Goal: Task Accomplishment & Management: Use online tool/utility

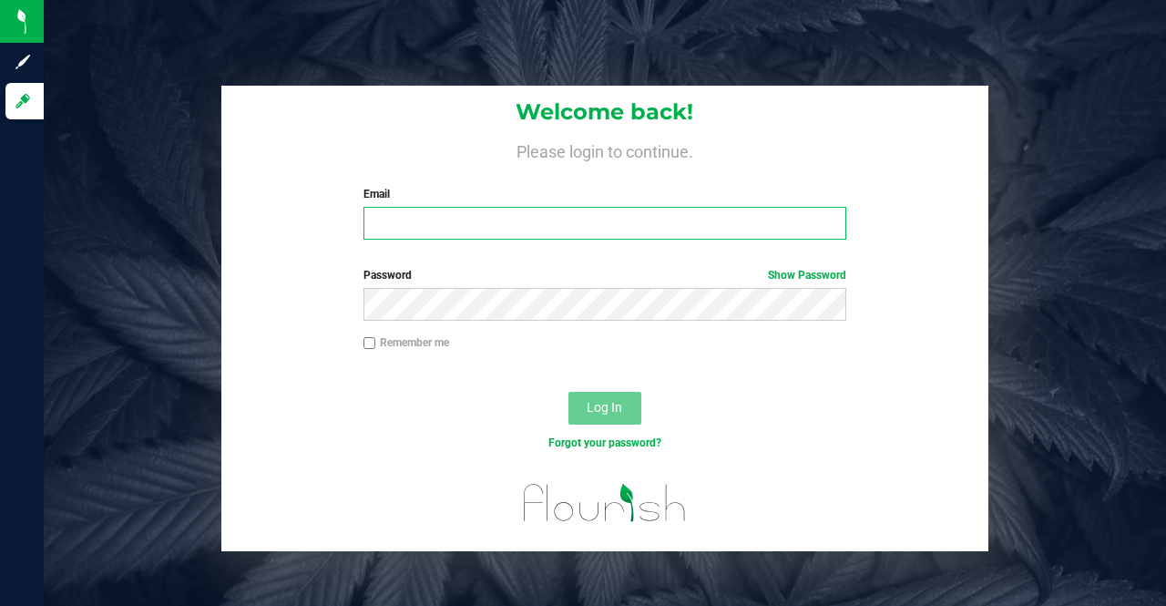
type input "[EMAIL_ADDRESS][PERSON_NAME][DOMAIN_NAME]"
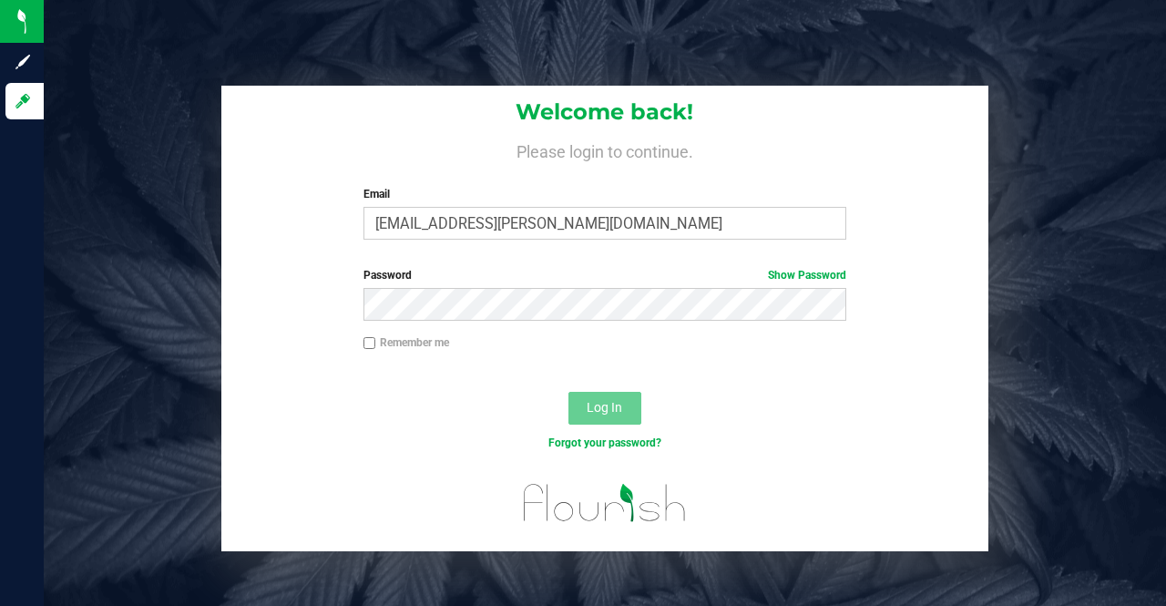
click at [372, 343] on input "Remember me" at bounding box center [369, 343] width 13 height 13
checkbox input "true"
click at [600, 408] on span "Log In" at bounding box center [605, 407] width 36 height 15
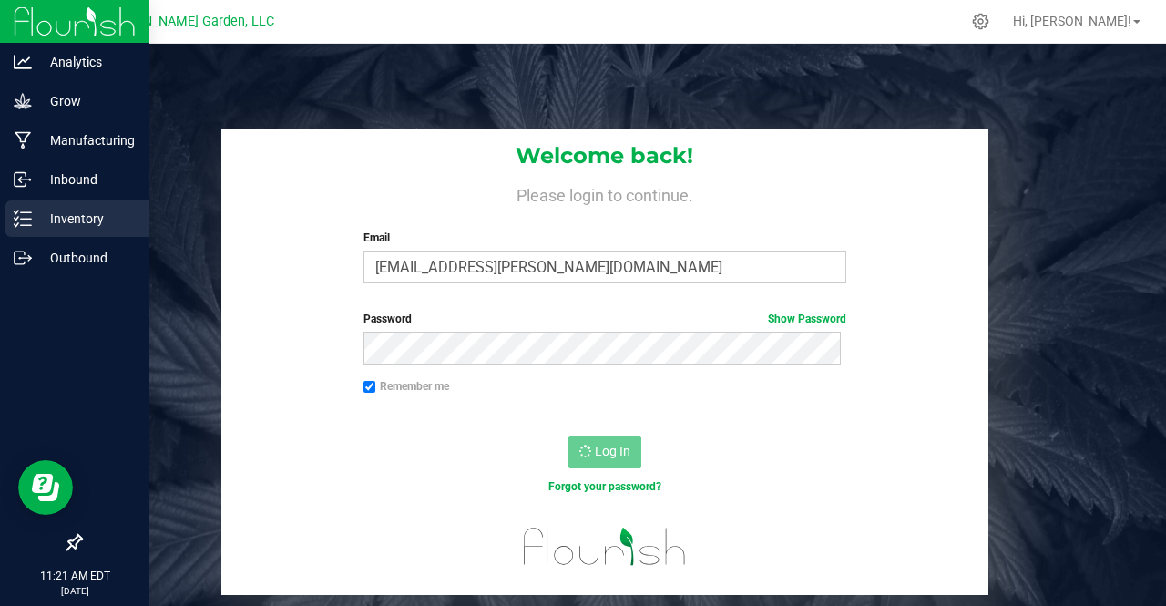
click at [67, 218] on p "Inventory" at bounding box center [86, 219] width 109 height 22
click at [24, 250] on icon at bounding box center [23, 258] width 18 height 18
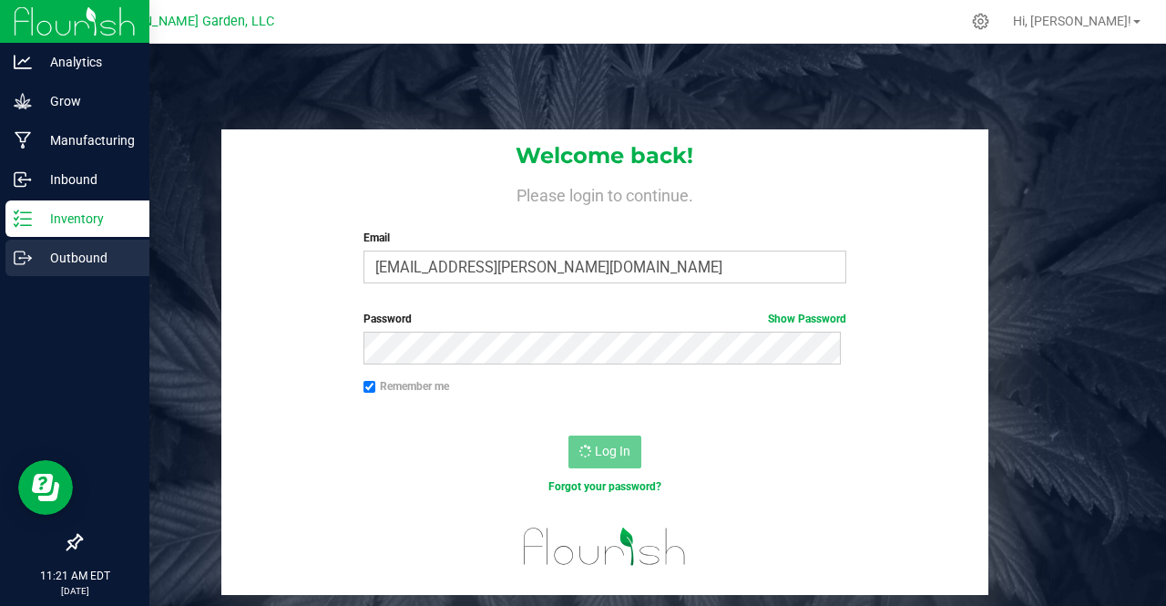
click at [56, 266] on p "Outbound" at bounding box center [86, 258] width 109 height 22
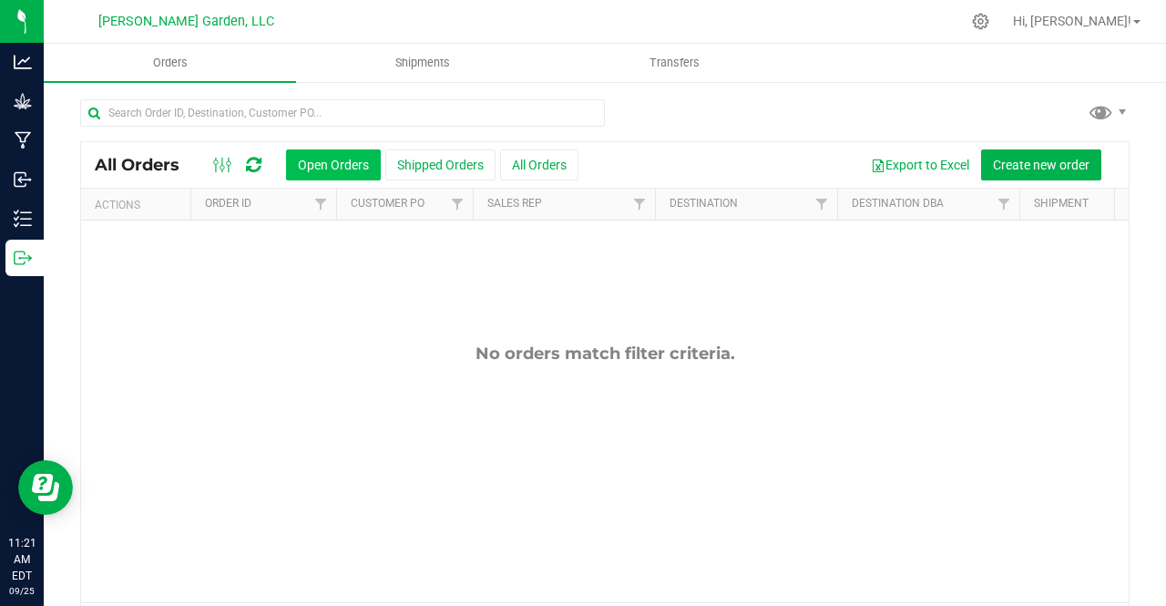
click at [336, 163] on button "Open Orders" at bounding box center [333, 164] width 95 height 31
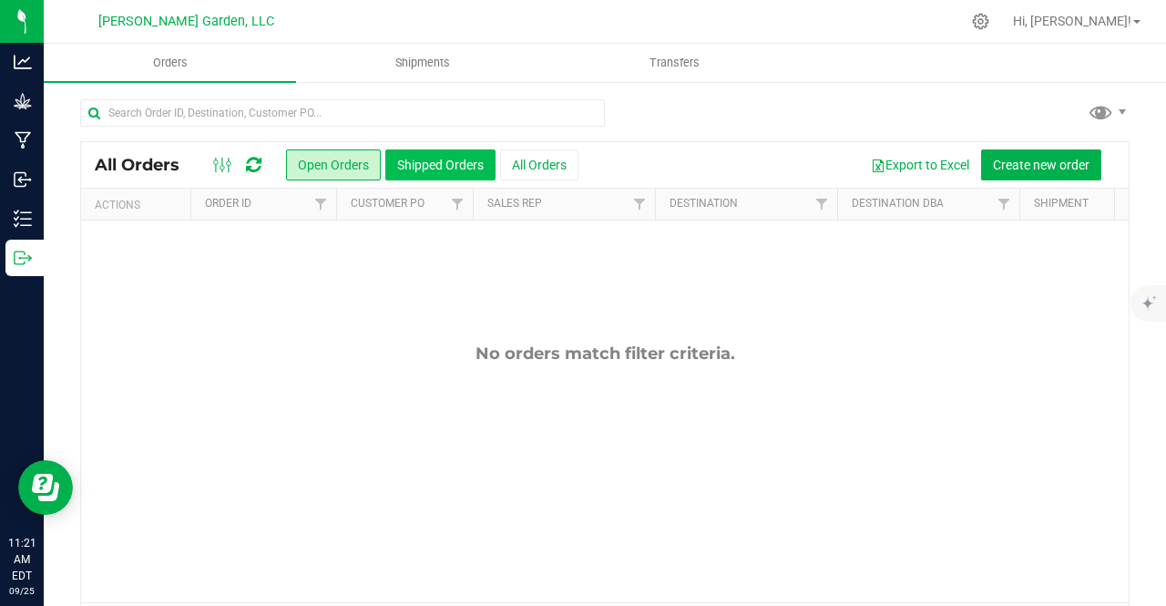
click at [424, 169] on button "Shipped Orders" at bounding box center [440, 164] width 110 height 31
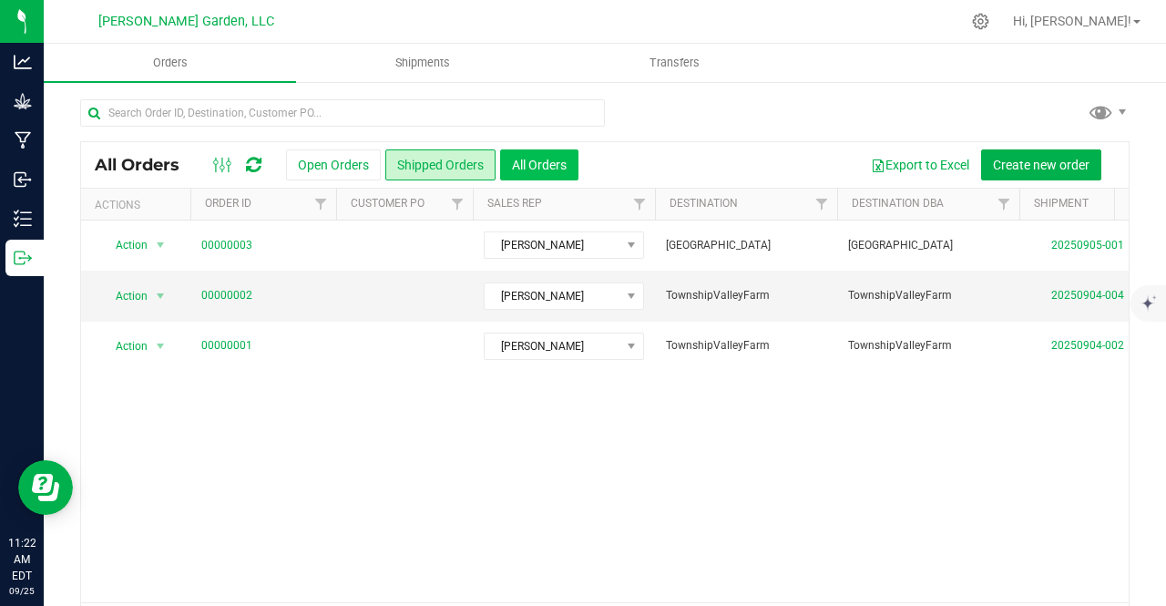
click at [528, 153] on button "All Orders" at bounding box center [539, 164] width 78 height 31
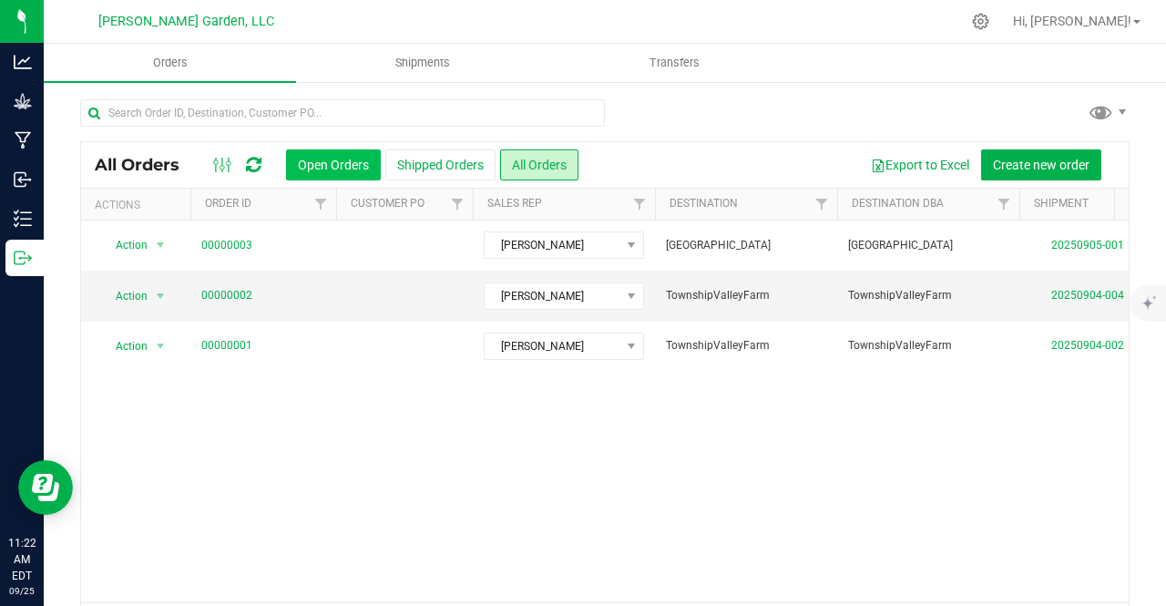
click at [349, 167] on button "Open Orders" at bounding box center [333, 164] width 95 height 31
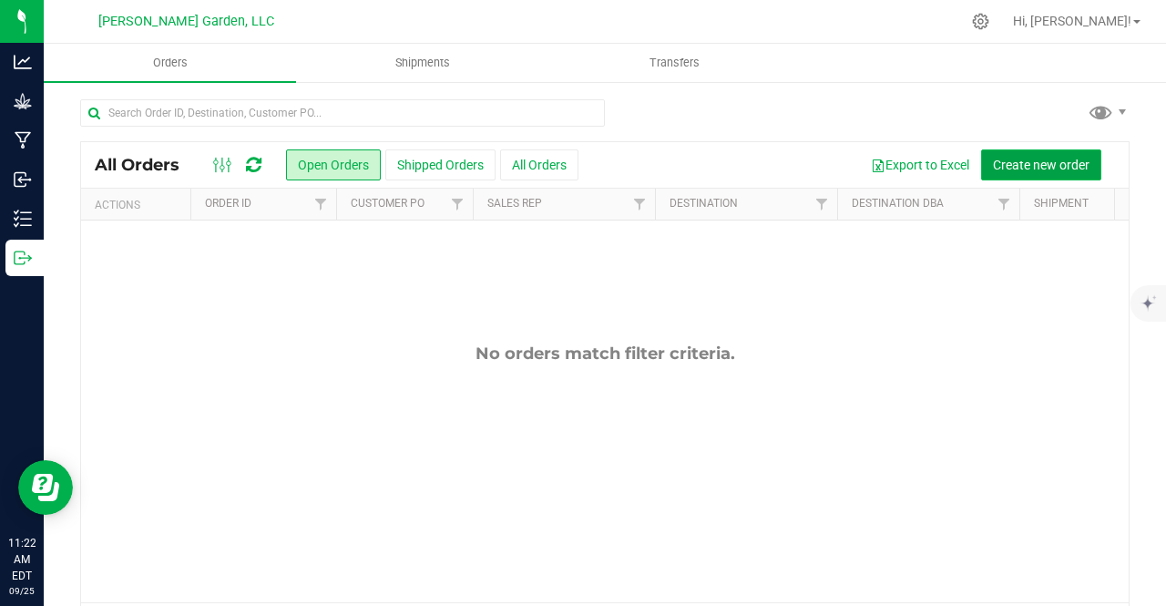
click at [1018, 167] on span "Create new order" at bounding box center [1041, 165] width 97 height 15
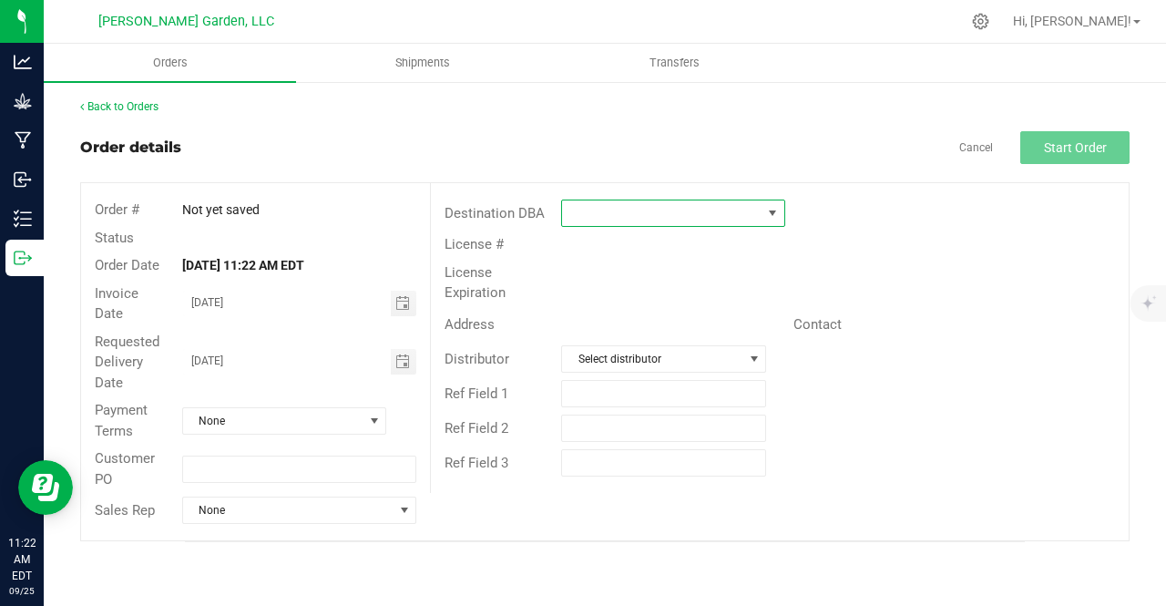
click at [589, 216] on span at bounding box center [661, 213] width 199 height 26
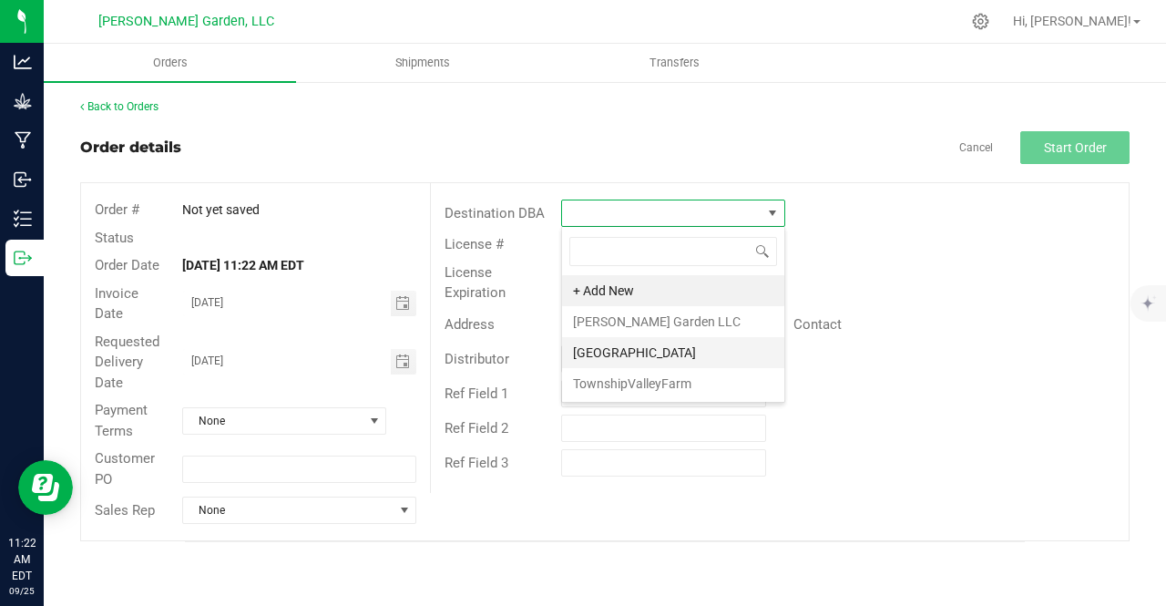
click at [636, 352] on li "[GEOGRAPHIC_DATA]" at bounding box center [673, 352] width 222 height 31
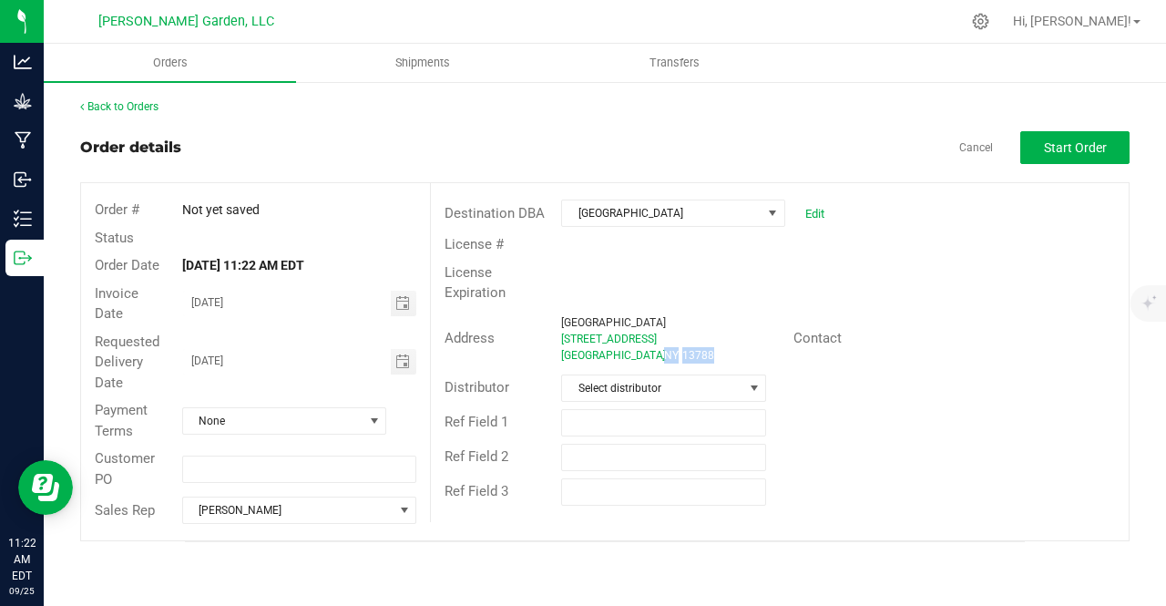
click at [682, 352] on span "13788" at bounding box center [698, 355] width 32 height 13
click at [706, 347] on div "[GEOGRAPHIC_DATA] , [GEOGRAPHIC_DATA] 13788" at bounding box center [670, 355] width 219 height 16
drag, startPoint x: 706, startPoint y: 347, endPoint x: 743, endPoint y: 272, distance: 83.5
click at [743, 272] on div "Destination [GEOGRAPHIC_DATA] Farm Edit License # License Expiration Address [G…" at bounding box center [779, 352] width 699 height 339
click at [769, 215] on span at bounding box center [772, 213] width 15 height 15
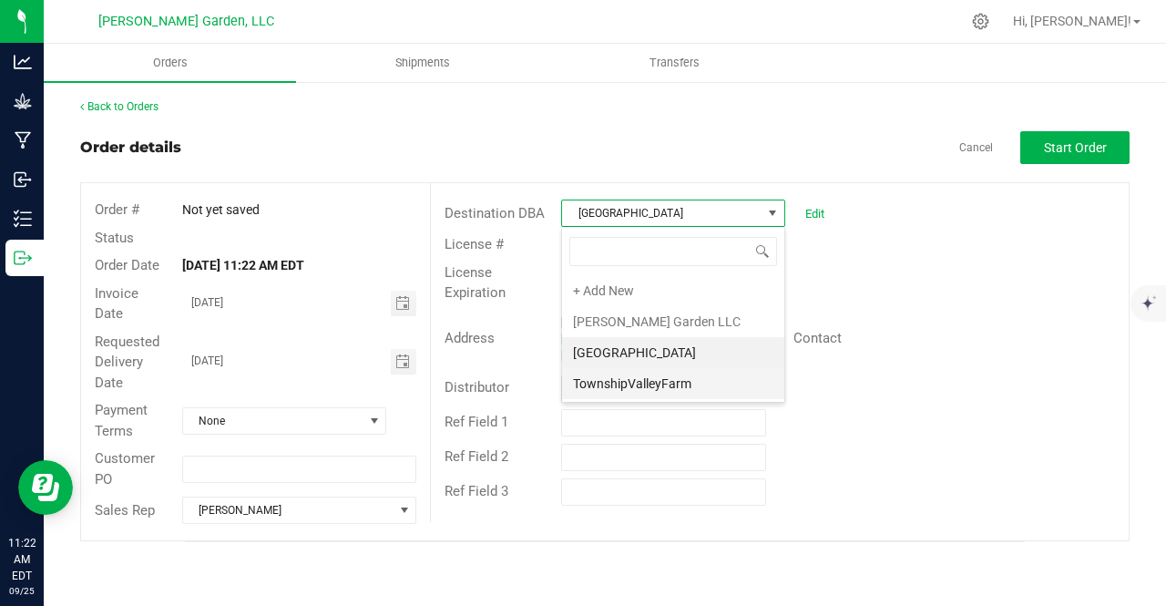
click at [625, 383] on li "TownshipValleyFarm" at bounding box center [673, 383] width 222 height 31
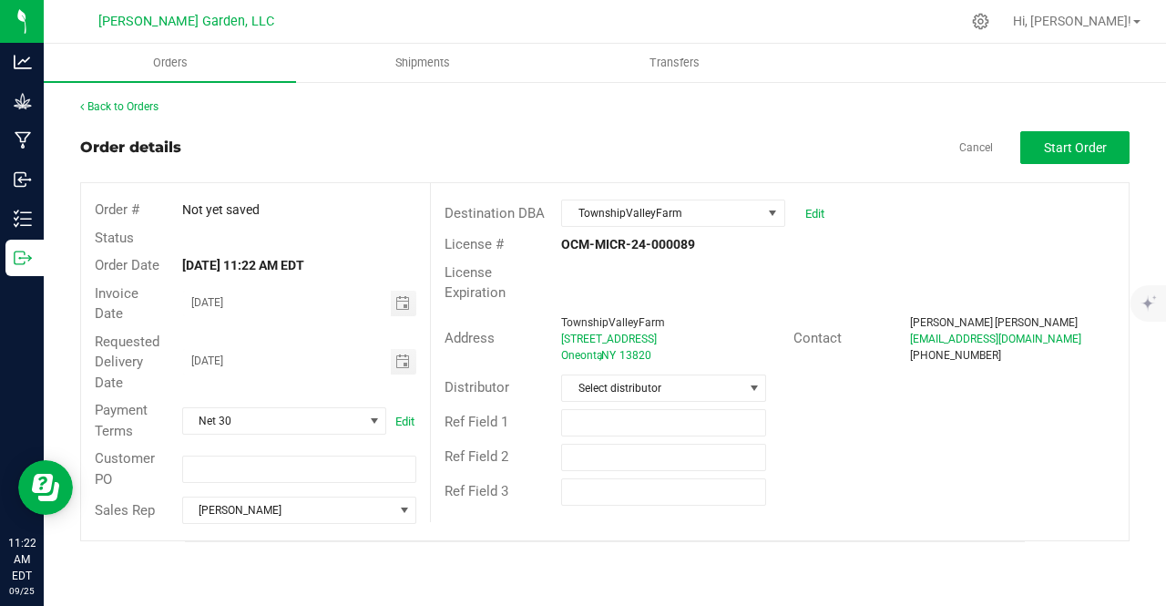
click at [825, 377] on div "Distributor Select distributor" at bounding box center [780, 388] width 698 height 35
click at [732, 212] on span "TownshipValleyFarm" at bounding box center [661, 213] width 199 height 26
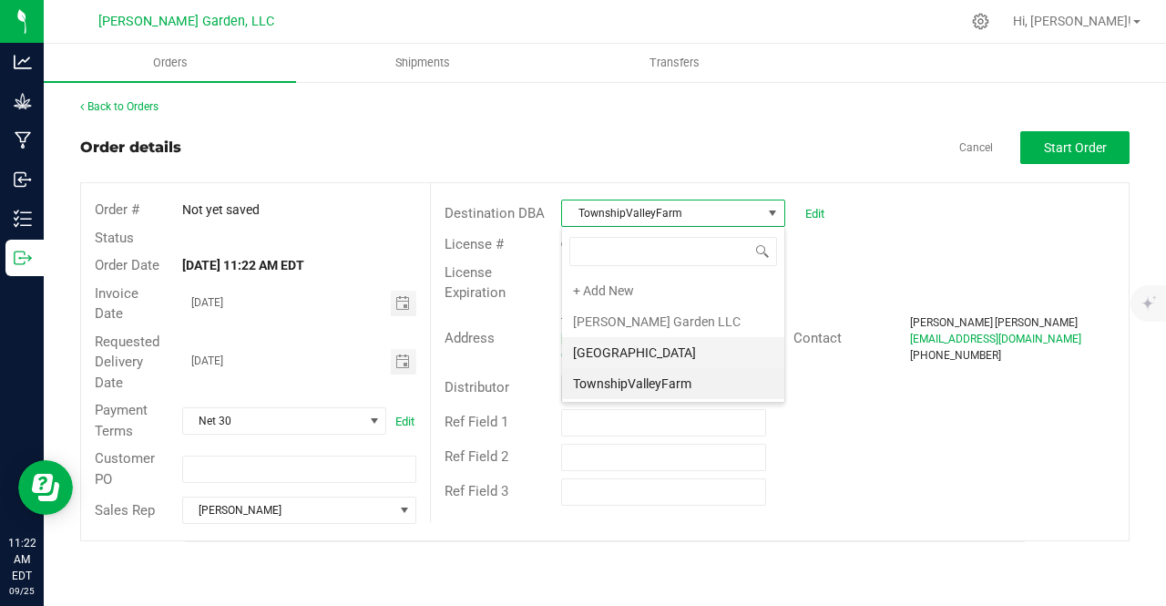
click at [649, 343] on li "[GEOGRAPHIC_DATA]" at bounding box center [673, 352] width 222 height 31
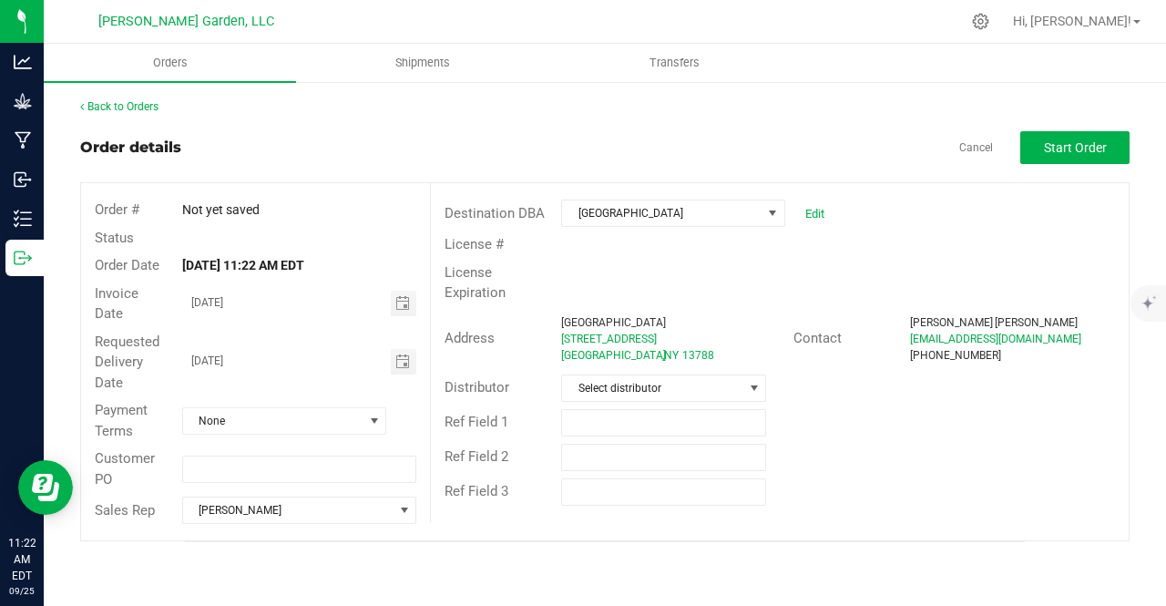
click at [815, 429] on div "Ref Field 1" at bounding box center [780, 422] width 698 height 35
click at [281, 435] on div "Payment Terms None" at bounding box center [255, 420] width 349 height 48
click at [278, 431] on span "None" at bounding box center [273, 421] width 180 height 26
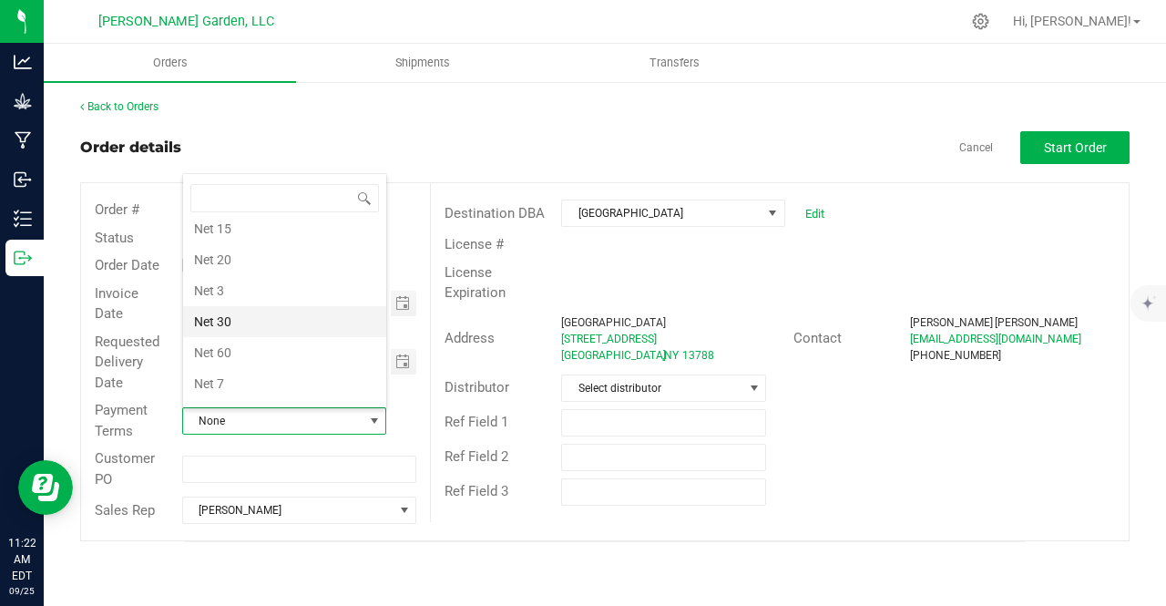
click at [233, 315] on li "Net 30" at bounding box center [284, 321] width 203 height 31
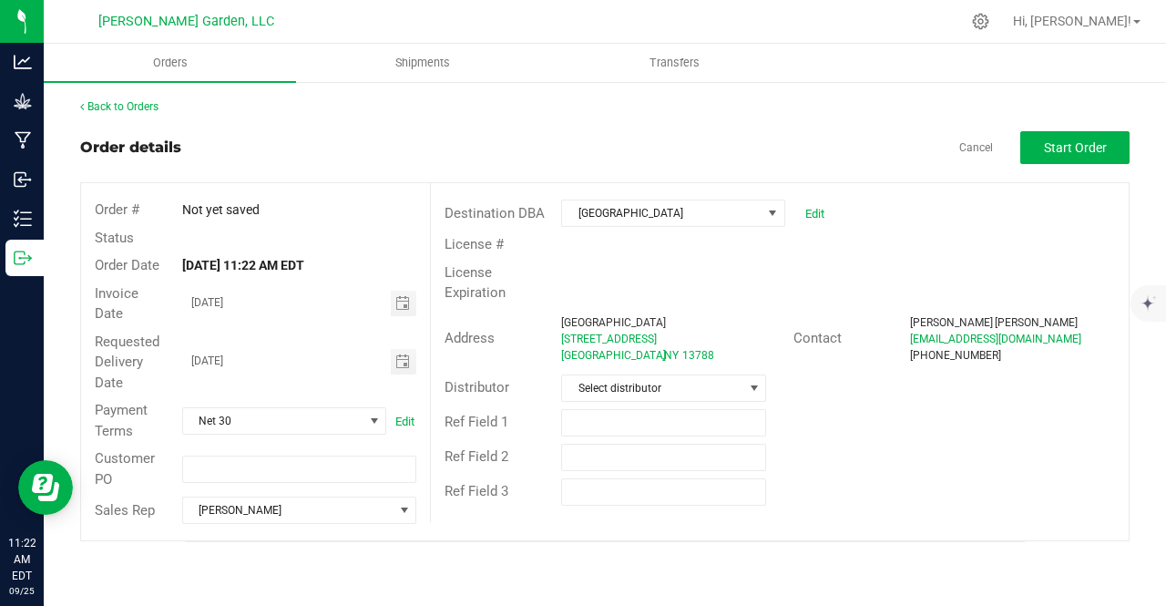
click at [342, 549] on div "Back to Orders Order details Cancel Start Order Order # Not yet saved Status Or…" at bounding box center [605, 320] width 1122 height 480
click at [664, 392] on span "Select distributor" at bounding box center [652, 388] width 180 height 26
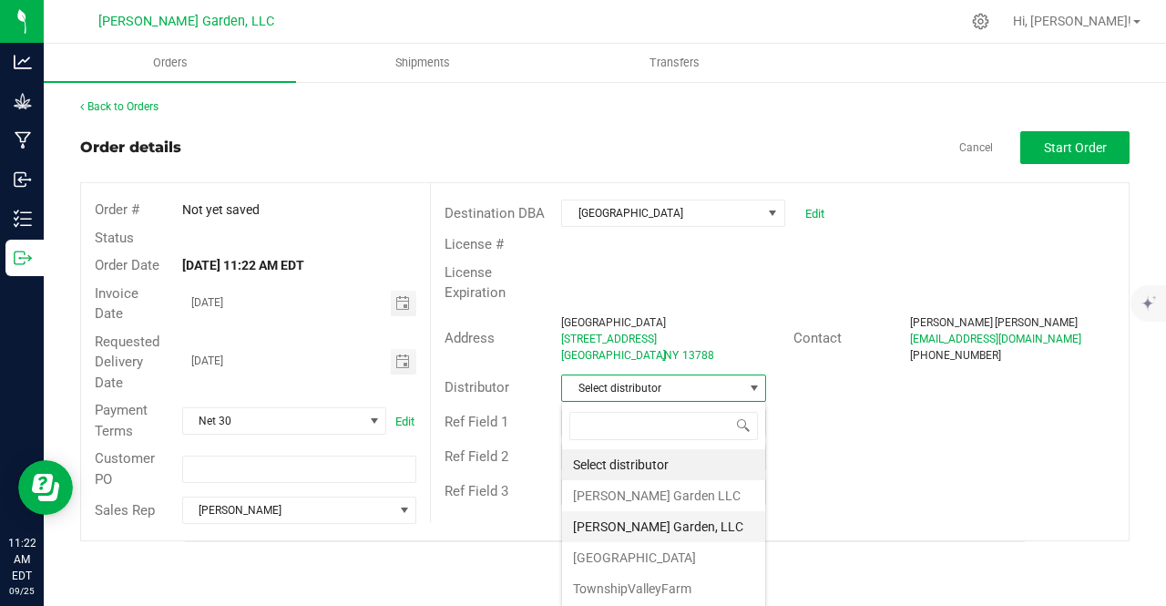
click at [700, 521] on li "[PERSON_NAME] Garden, LLC" at bounding box center [663, 526] width 203 height 31
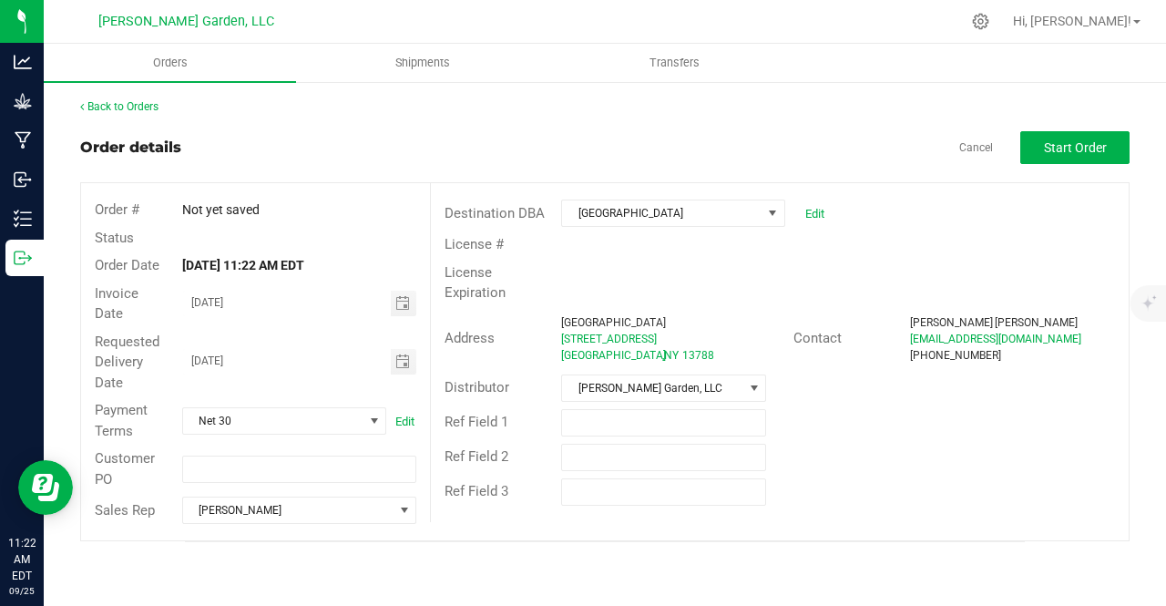
click at [866, 465] on div "Ref Field 2" at bounding box center [780, 457] width 698 height 35
click at [732, 383] on span "[PERSON_NAME] Garden, LLC" at bounding box center [652, 388] width 180 height 26
click at [881, 494] on div "Ref Field 3" at bounding box center [780, 492] width 698 height 35
click at [630, 380] on span "[PERSON_NAME] Garden, LLC" at bounding box center [652, 388] width 180 height 26
click at [825, 453] on div "Ref Field 2" at bounding box center [780, 457] width 698 height 35
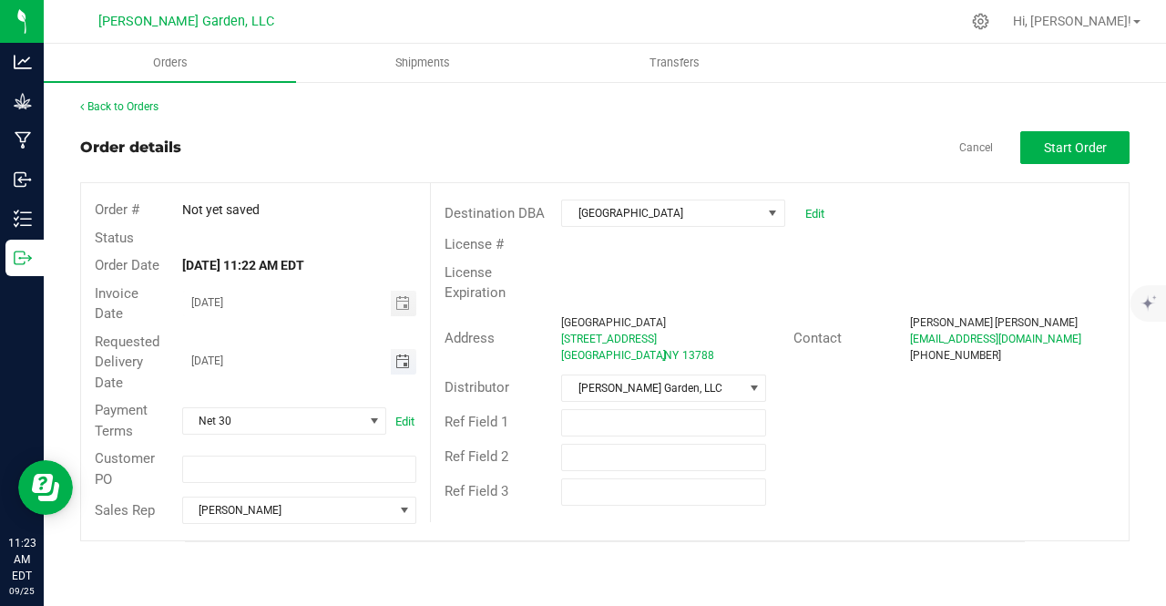
click at [402, 364] on span "Toggle calendar" at bounding box center [402, 361] width 15 height 15
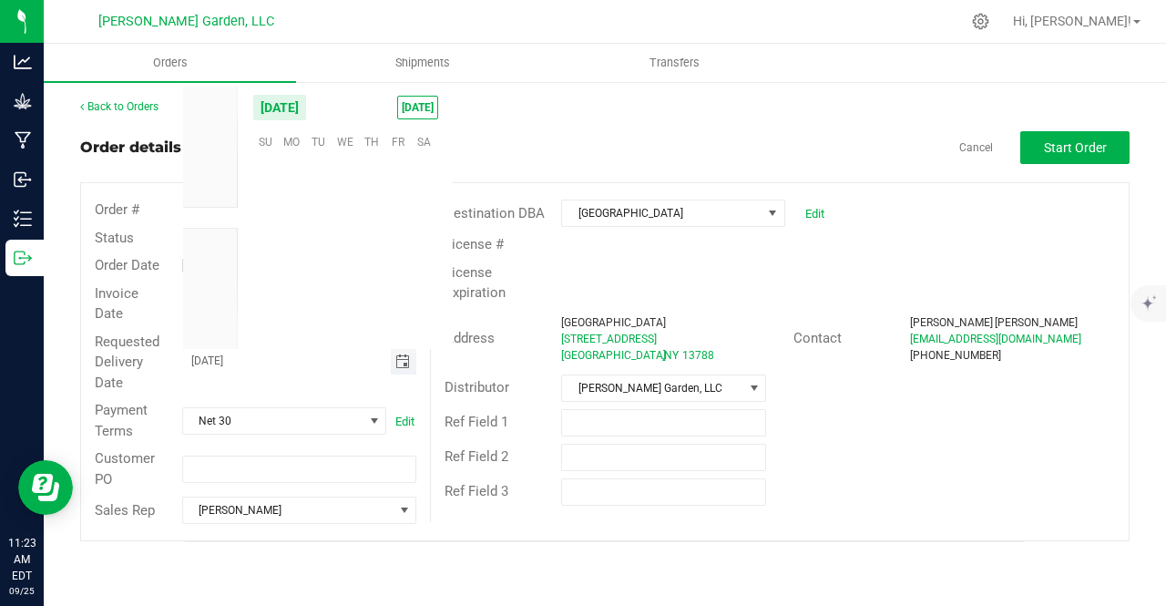
scroll to position [295421, 0]
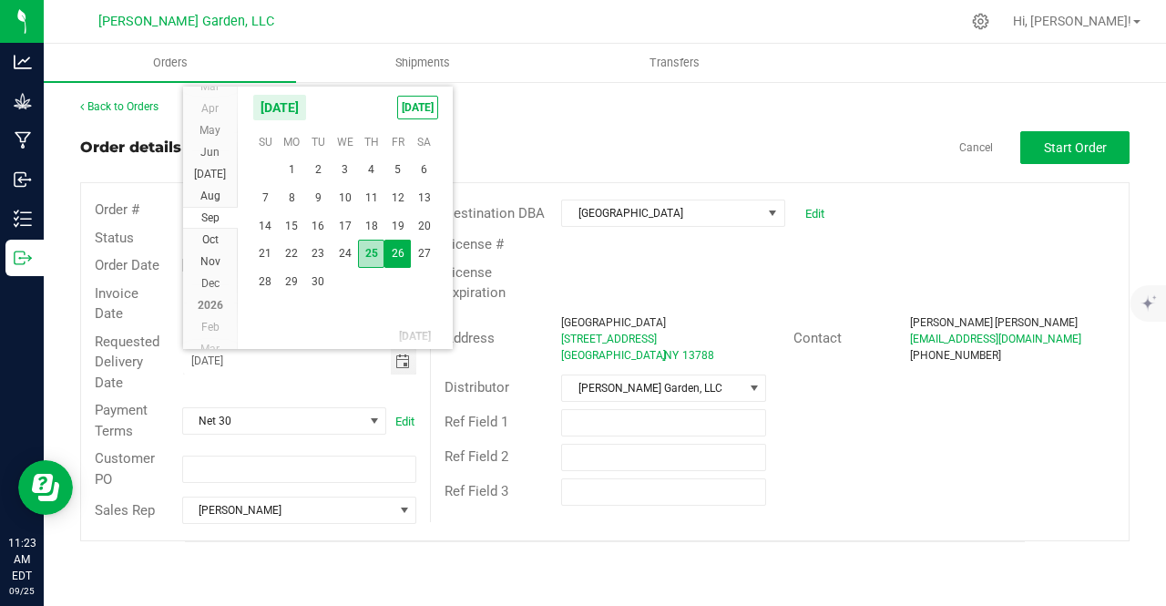
click at [373, 252] on span "25" at bounding box center [371, 254] width 26 height 28
type input "[DATE]"
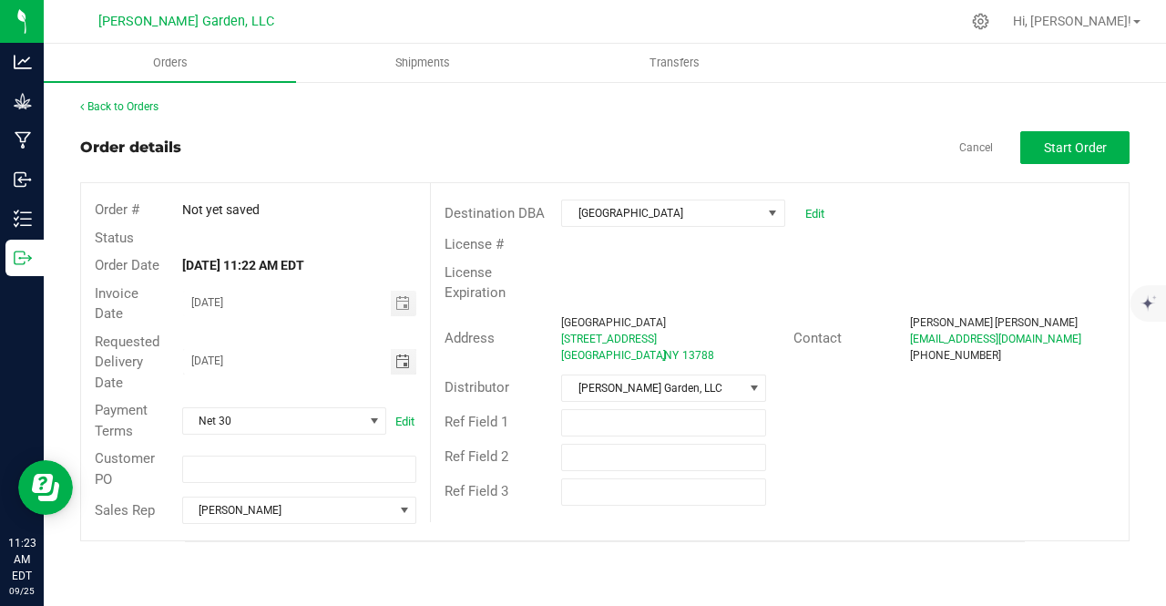
click at [343, 390] on div "Requested Delivery Date [DATE]" at bounding box center [255, 362] width 349 height 69
click at [1079, 145] on span "Start Order" at bounding box center [1075, 147] width 63 height 15
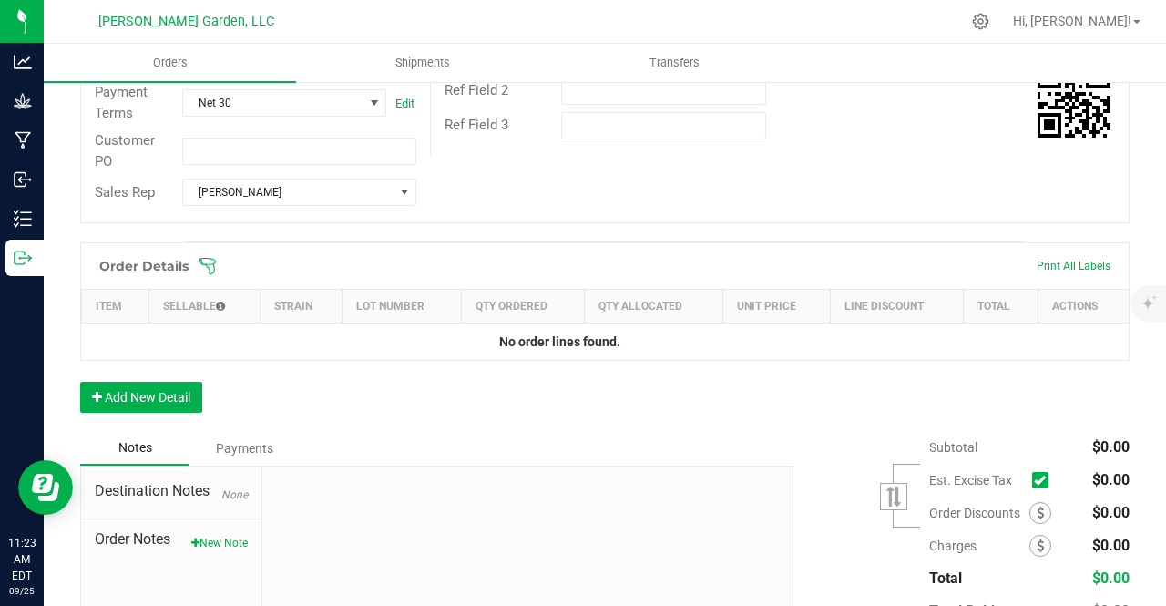
scroll to position [369, 0]
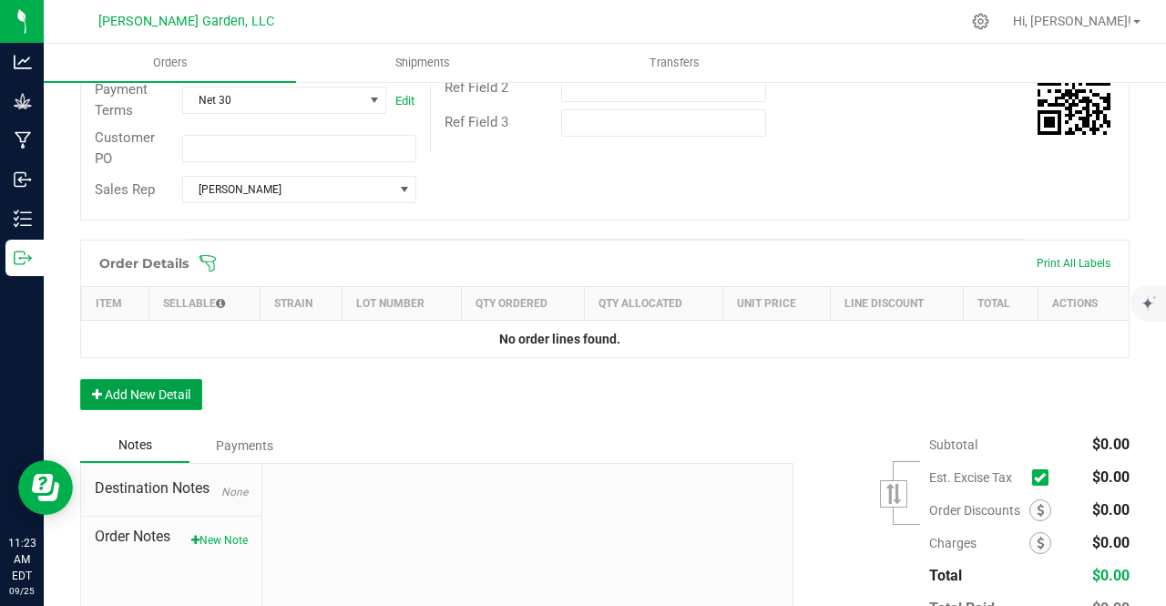
click at [107, 396] on button "Add New Detail" at bounding box center [141, 394] width 122 height 31
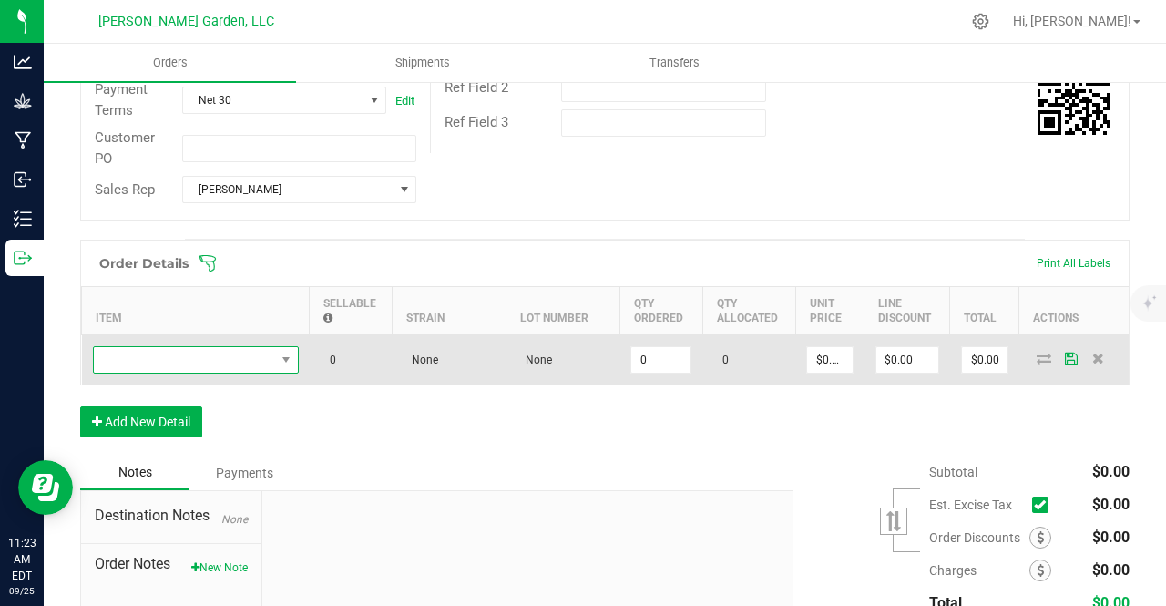
click at [293, 353] on span "NO DATA FOUND" at bounding box center [285, 360] width 23 height 26
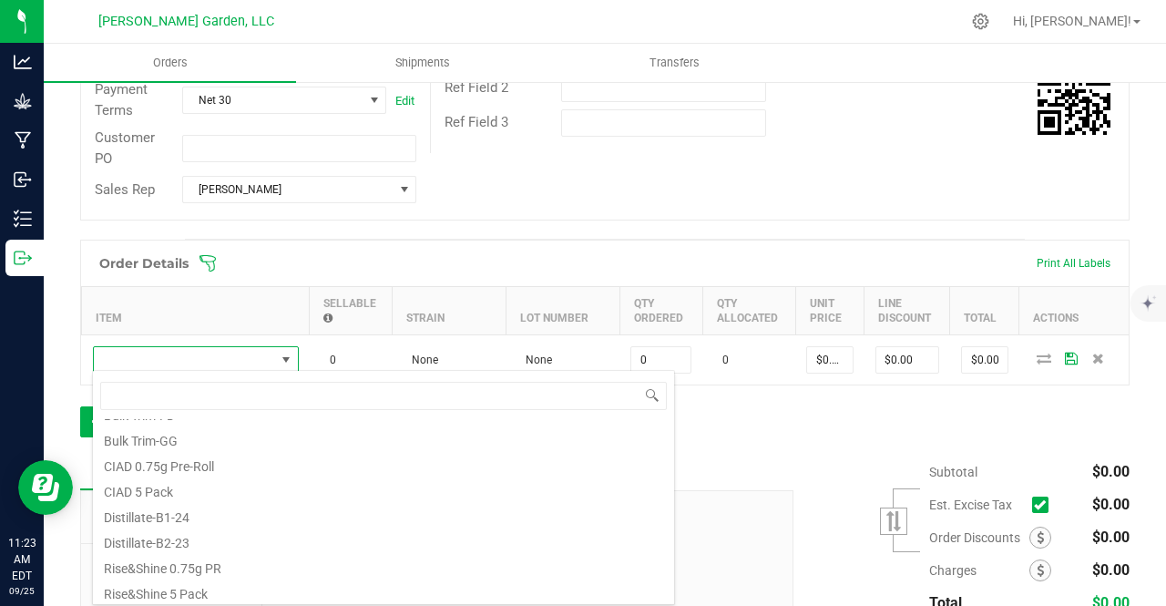
scroll to position [214, 0]
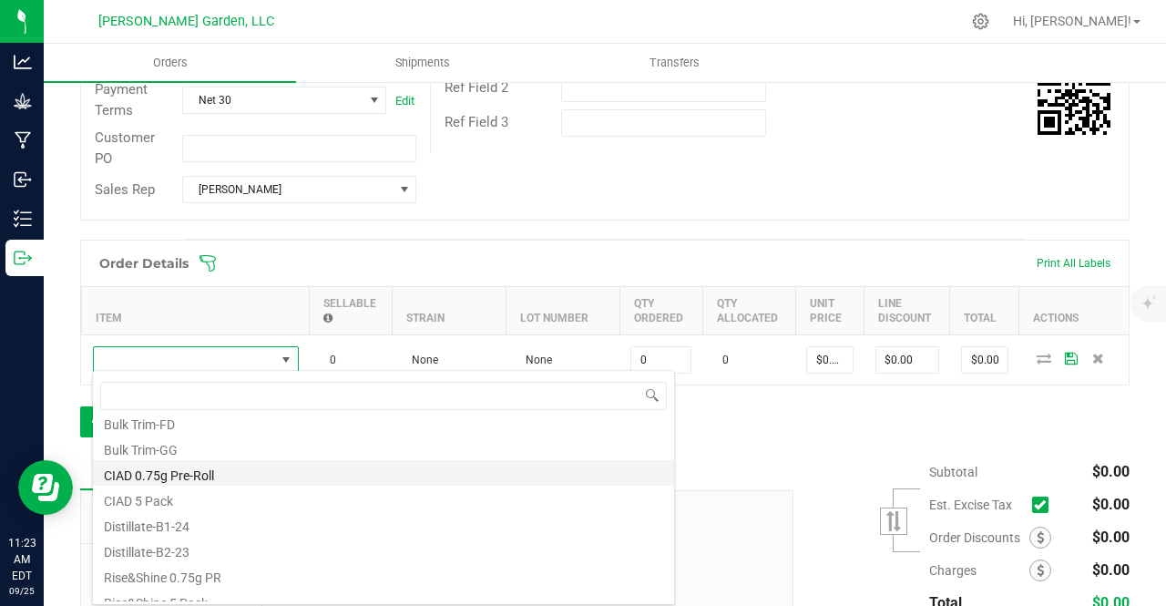
click at [158, 480] on li "CIAD 0.75g Pre-Roll" at bounding box center [383, 473] width 581 height 26
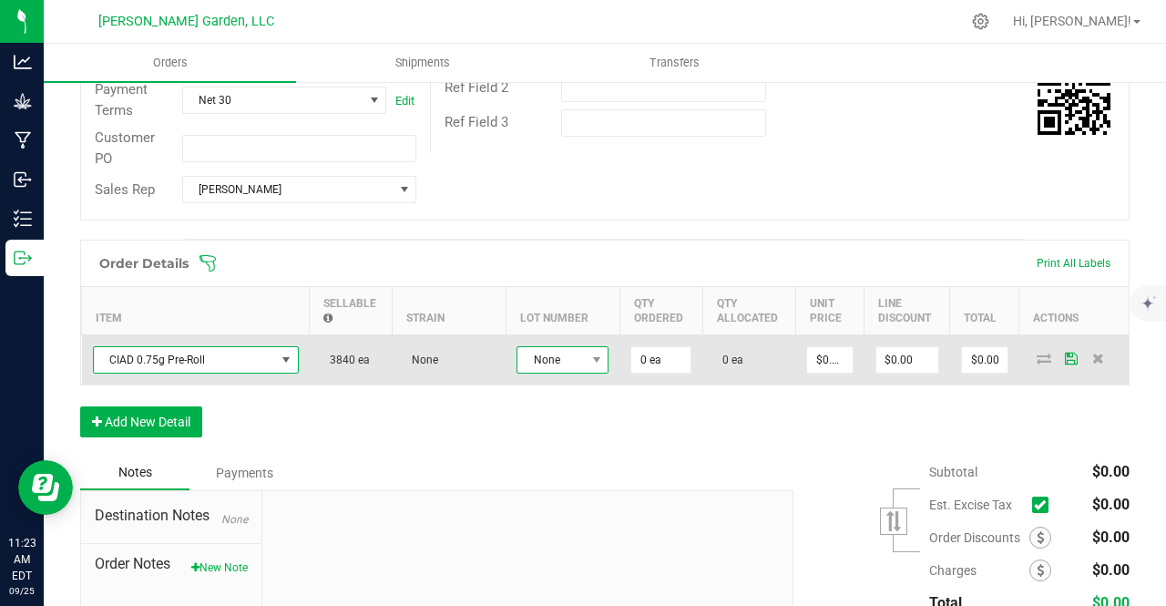
click at [572, 353] on span "None" at bounding box center [550, 360] width 67 height 26
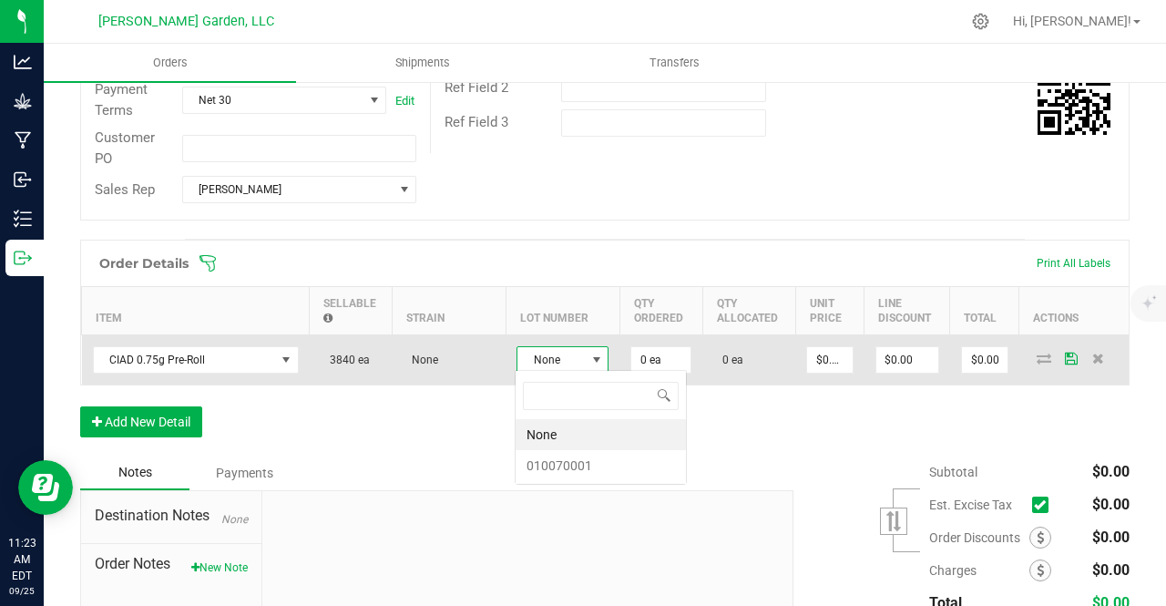
scroll to position [26, 91]
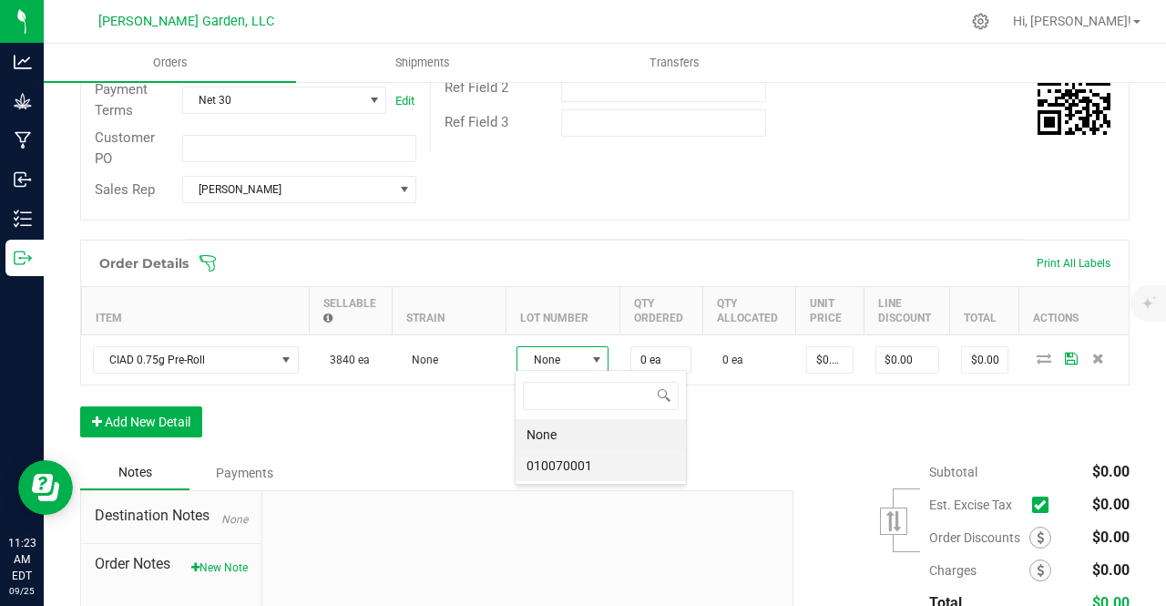
click at [550, 470] on li "010070001" at bounding box center [601, 465] width 170 height 31
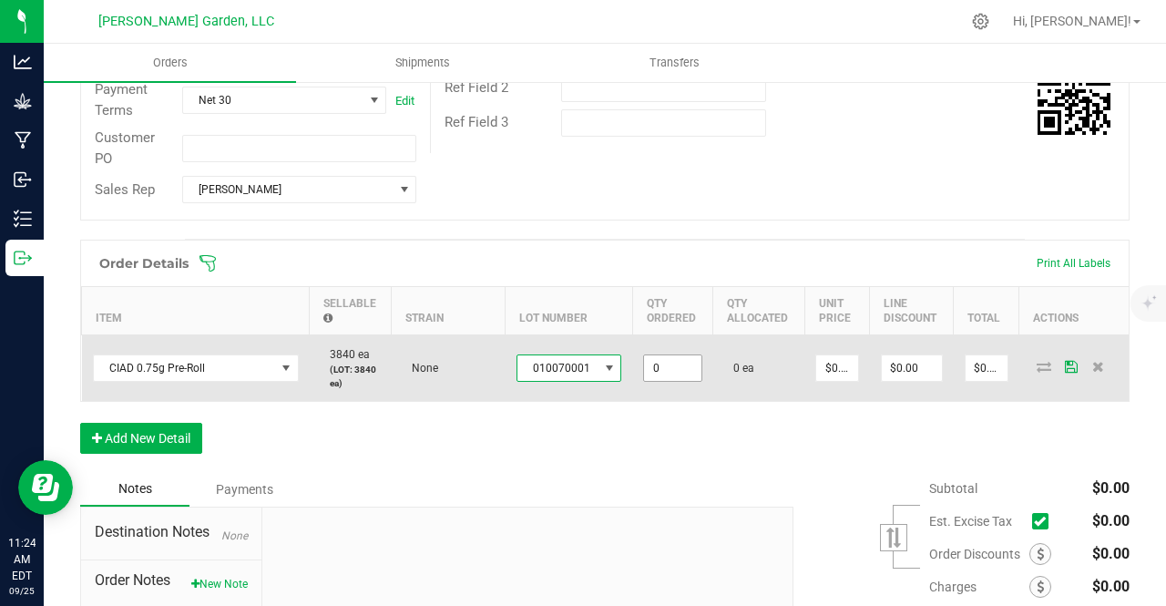
click at [668, 362] on input "0" at bounding box center [672, 368] width 56 height 26
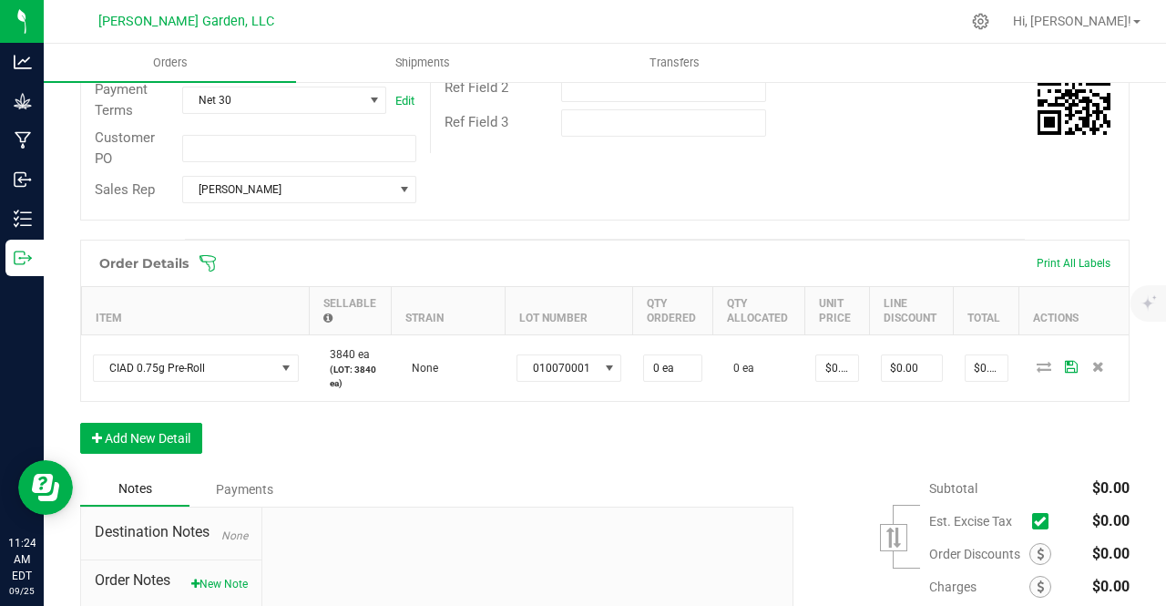
click at [614, 449] on div "Order Details Print All Labels Item Sellable Strain Lot Number Qty Ordered Qty …" at bounding box center [604, 356] width 1049 height 232
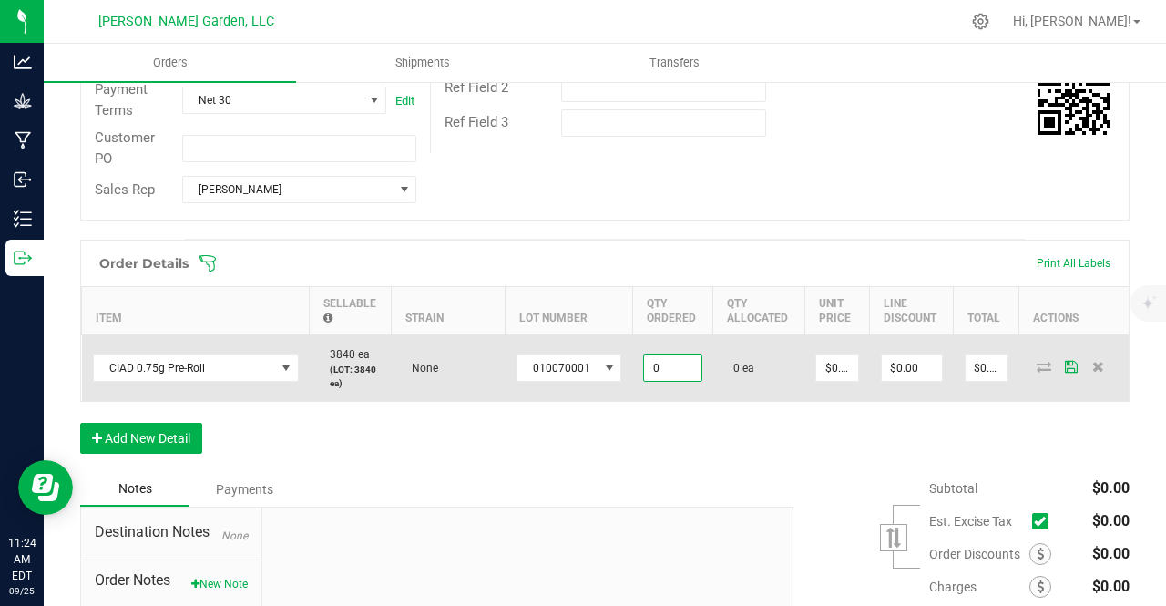
click at [650, 370] on input "0" at bounding box center [672, 368] width 56 height 26
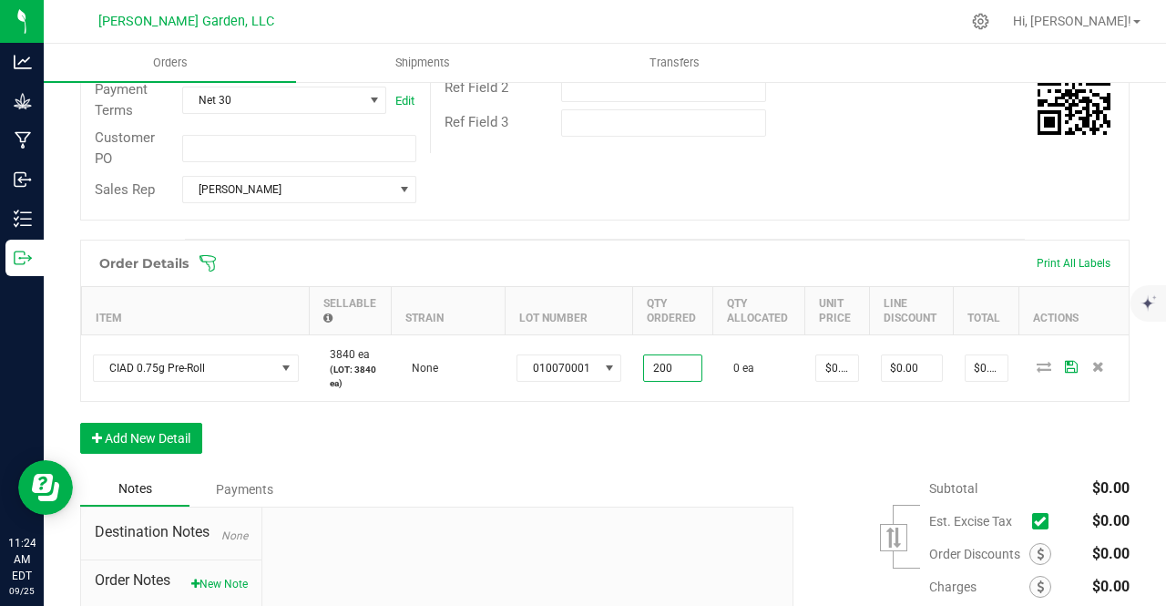
type input "200 ea"
click at [684, 414] on div "Order Details Print All Labels Item Sellable Strain Lot Number Qty Ordered Qty …" at bounding box center [604, 356] width 1049 height 232
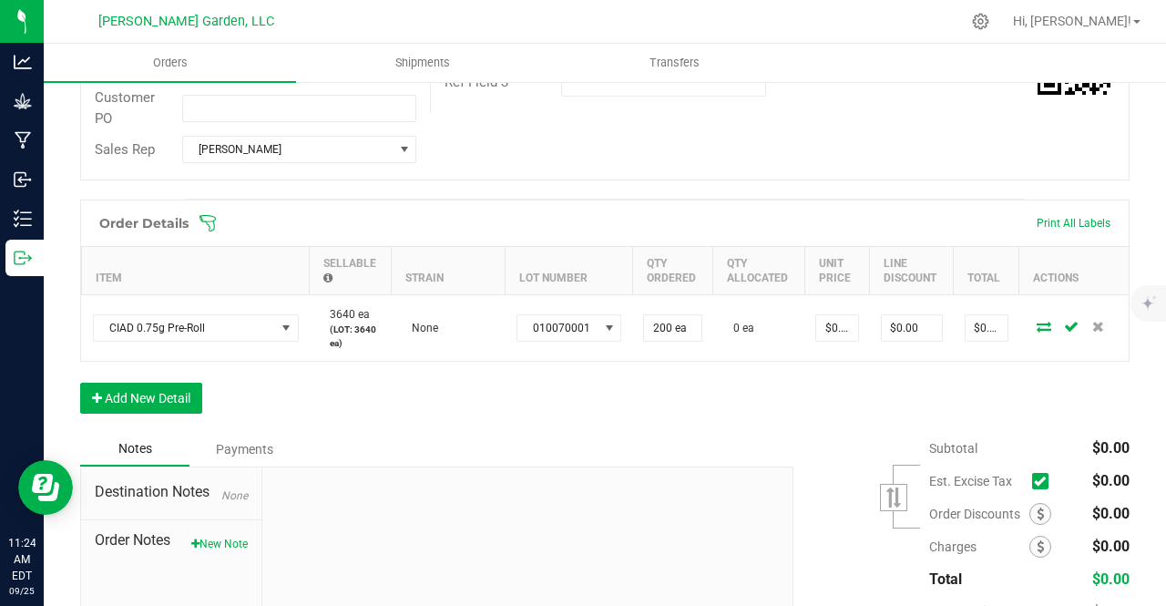
scroll to position [408, 0]
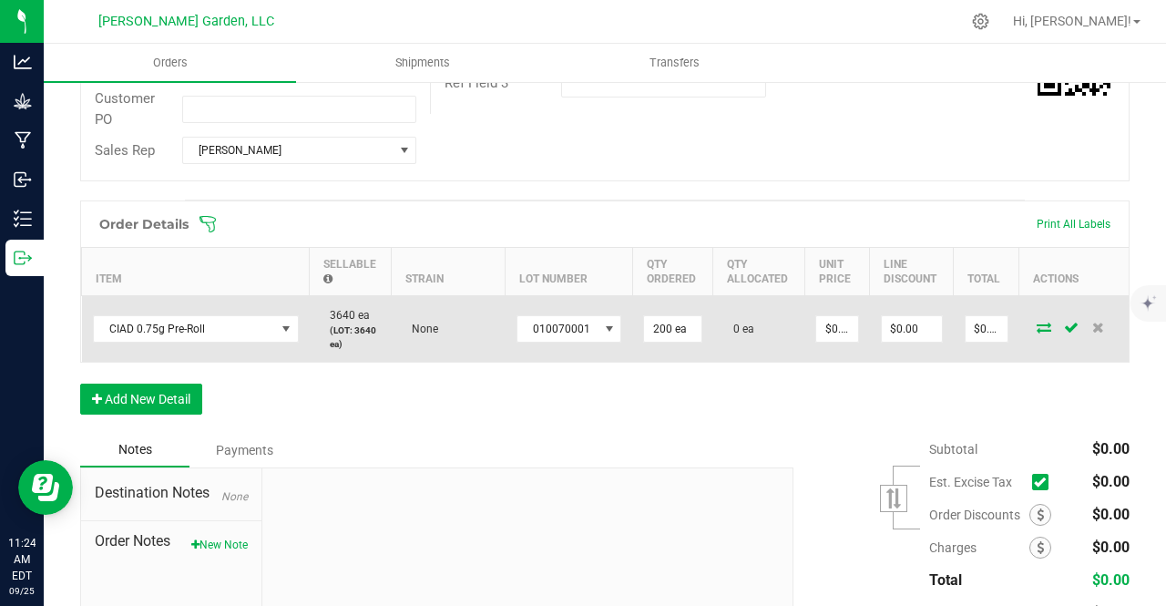
click at [1037, 323] on icon at bounding box center [1044, 327] width 15 height 11
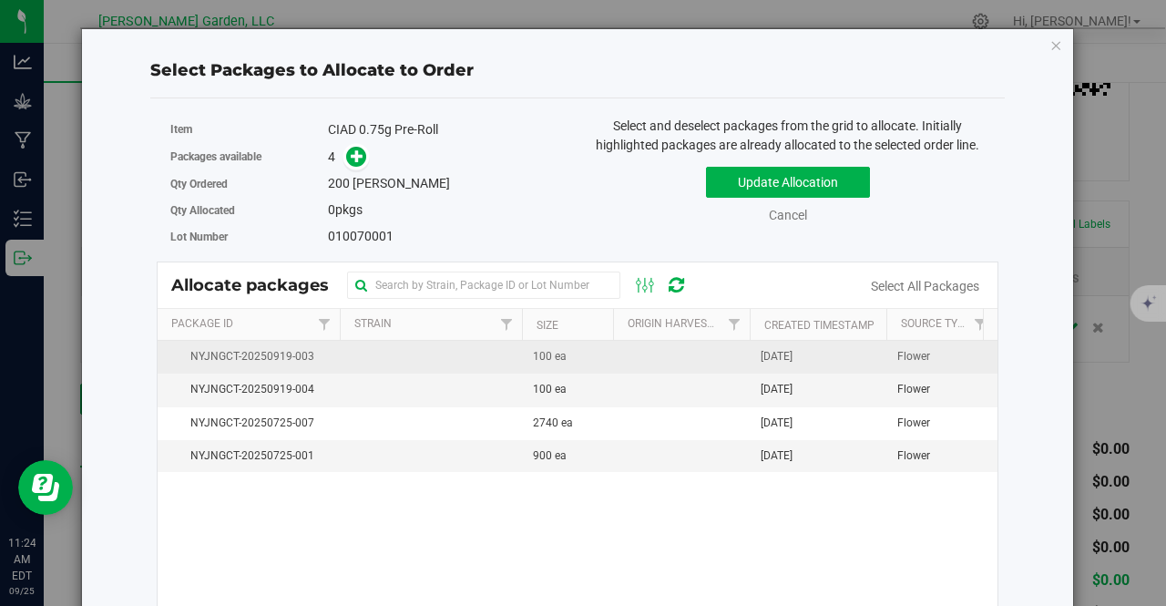
click at [533, 352] on span "100 ea" at bounding box center [550, 356] width 34 height 17
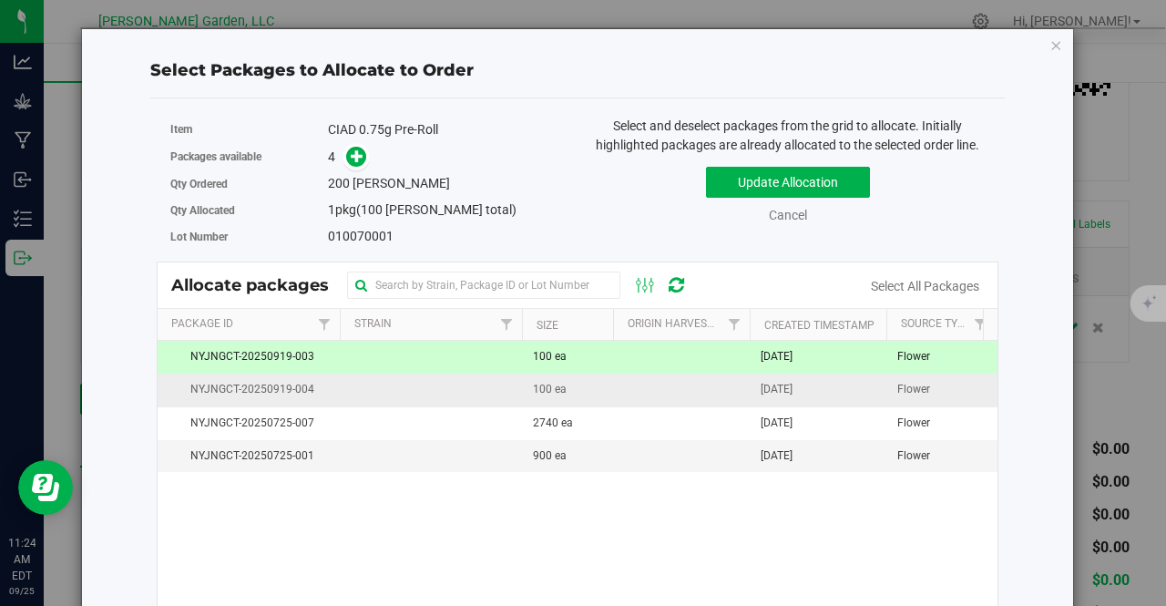
click at [545, 390] on span "100 ea" at bounding box center [550, 389] width 34 height 17
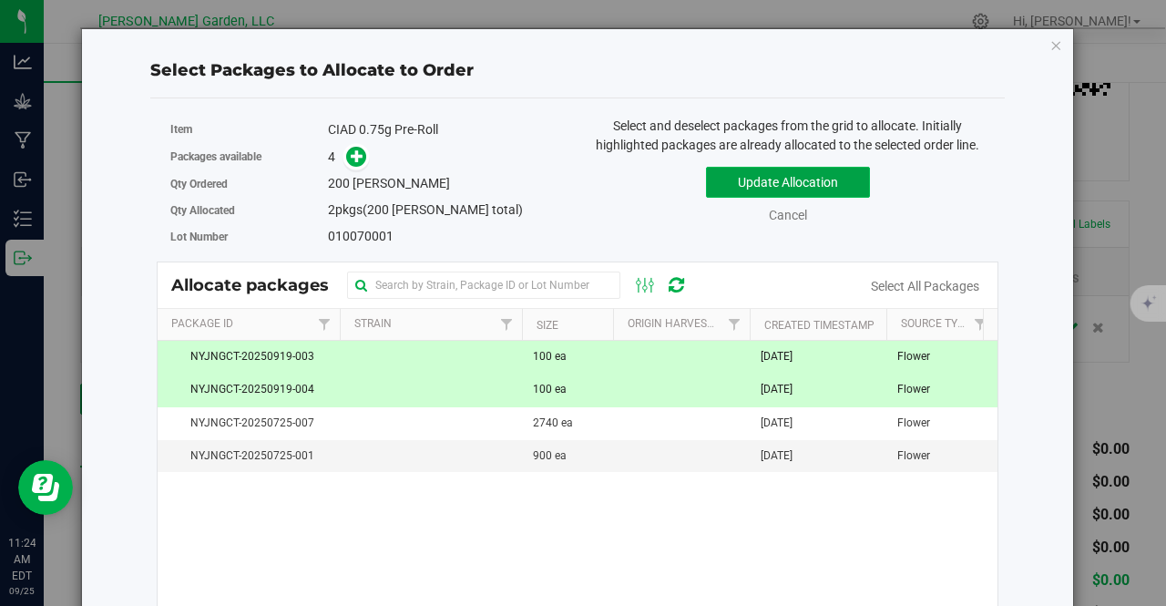
click at [732, 179] on button "Update Allocation" at bounding box center [788, 182] width 164 height 31
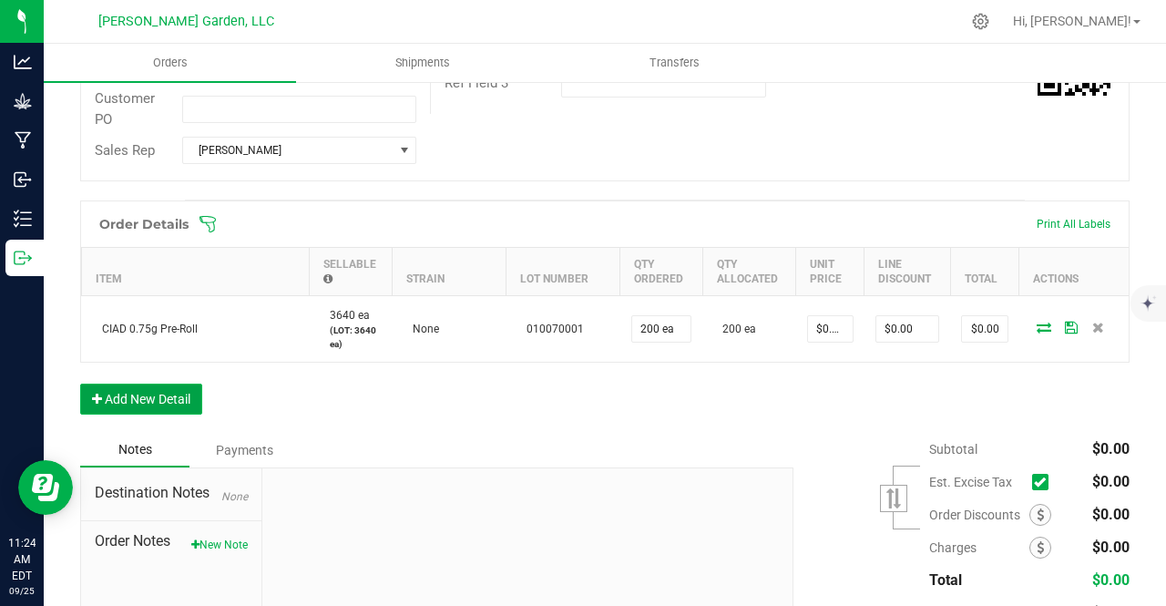
click at [159, 394] on button "Add New Detail" at bounding box center [141, 398] width 122 height 31
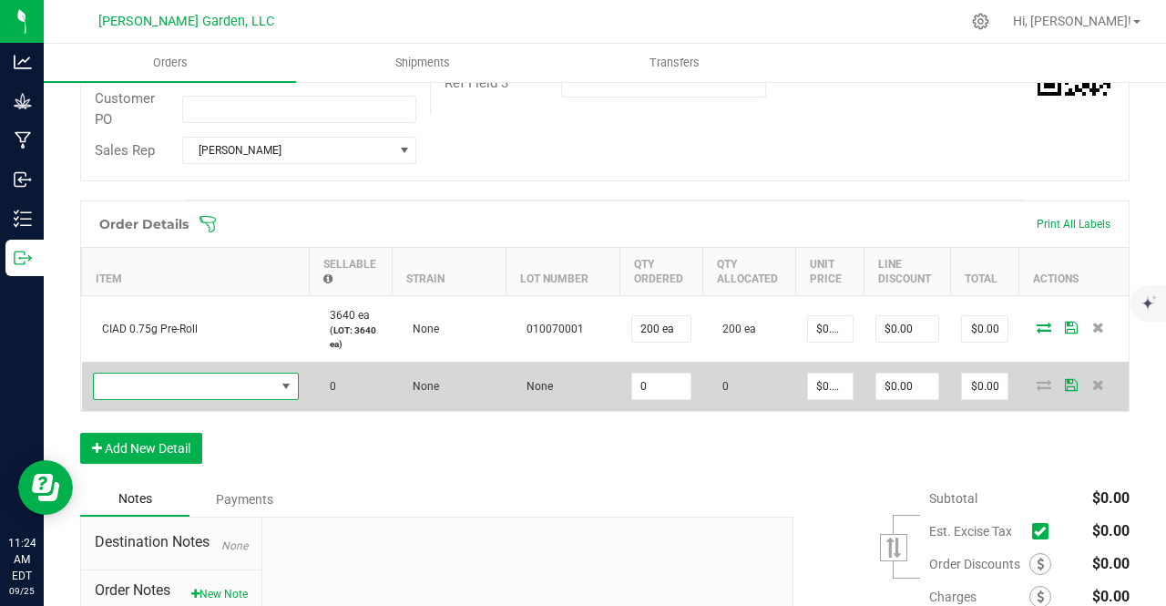
click at [224, 392] on span "NO DATA FOUND" at bounding box center [184, 386] width 181 height 26
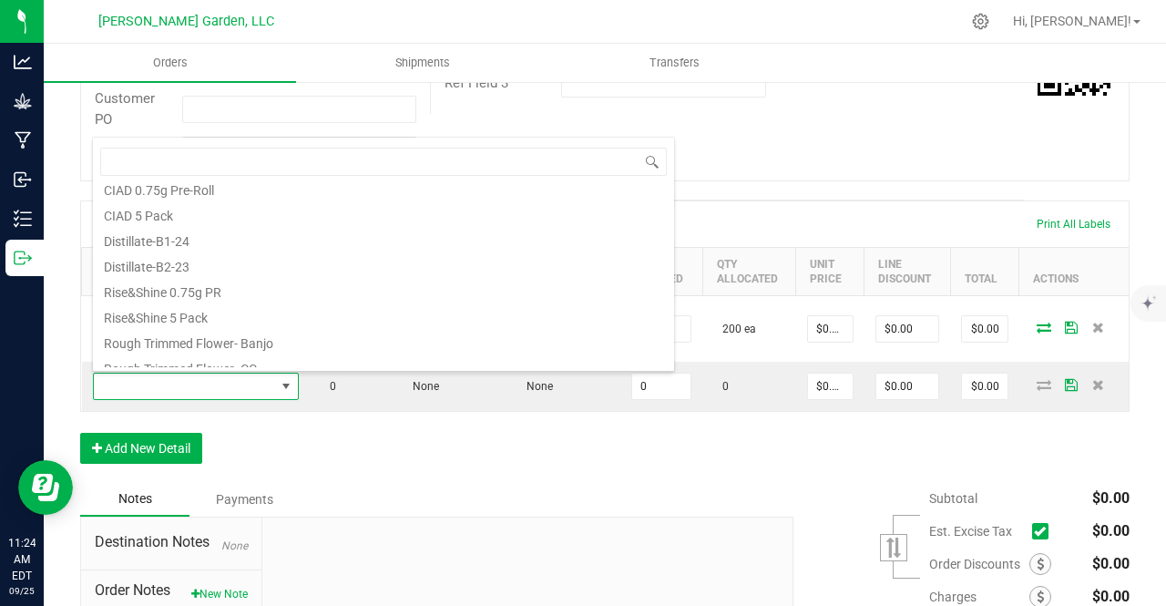
scroll to position [263, 0]
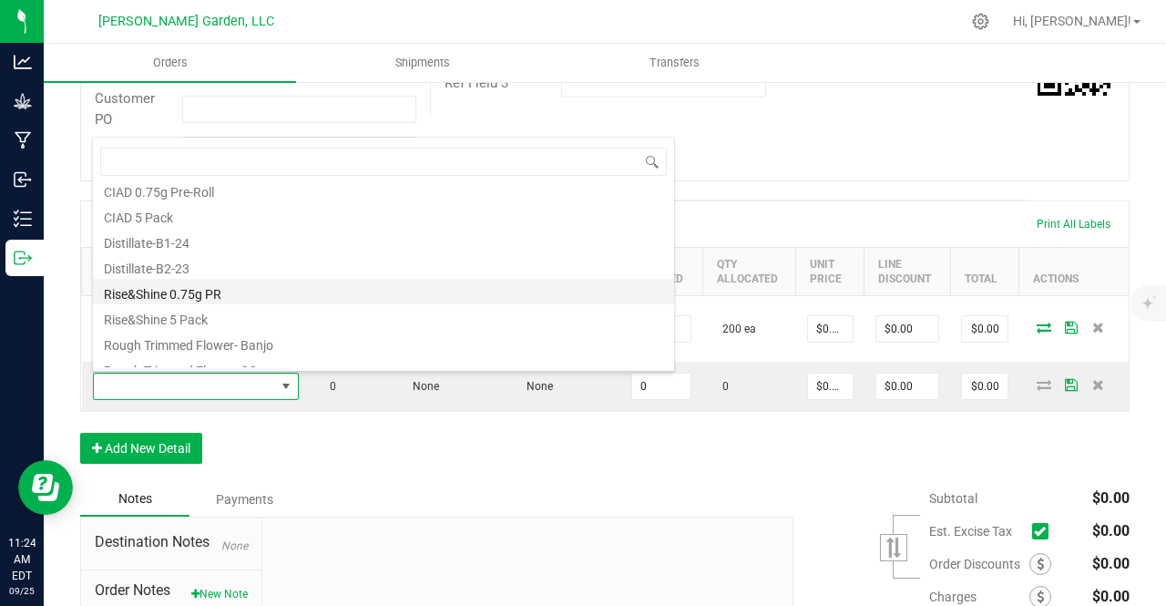
click at [173, 290] on li "Rise&Shine 0.75g PR" at bounding box center [383, 292] width 581 height 26
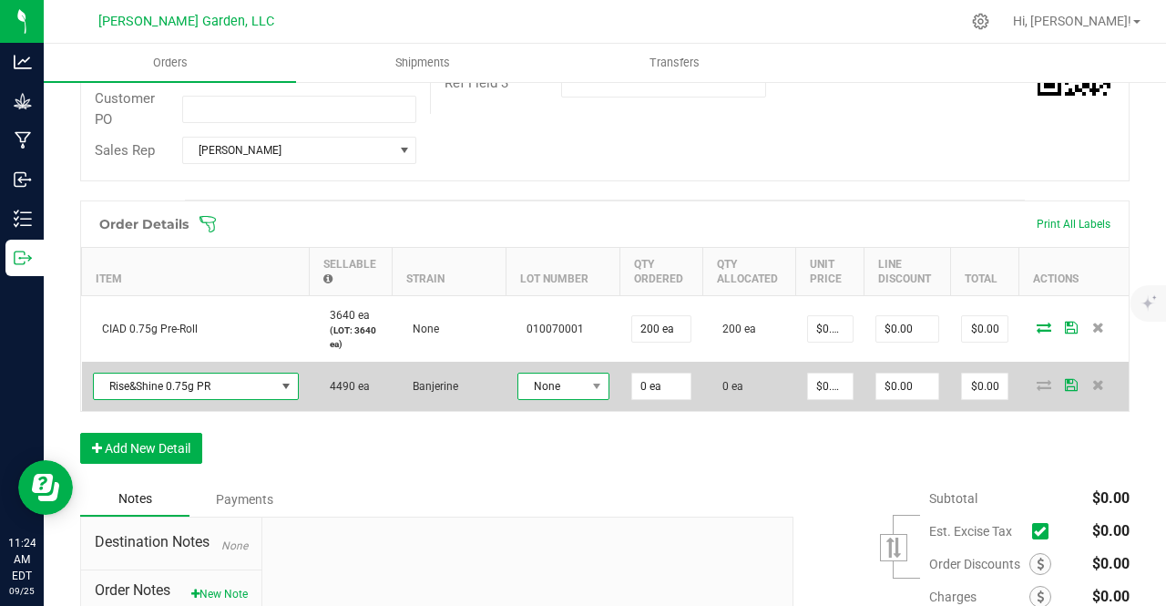
click at [578, 385] on span "None" at bounding box center [551, 386] width 67 height 26
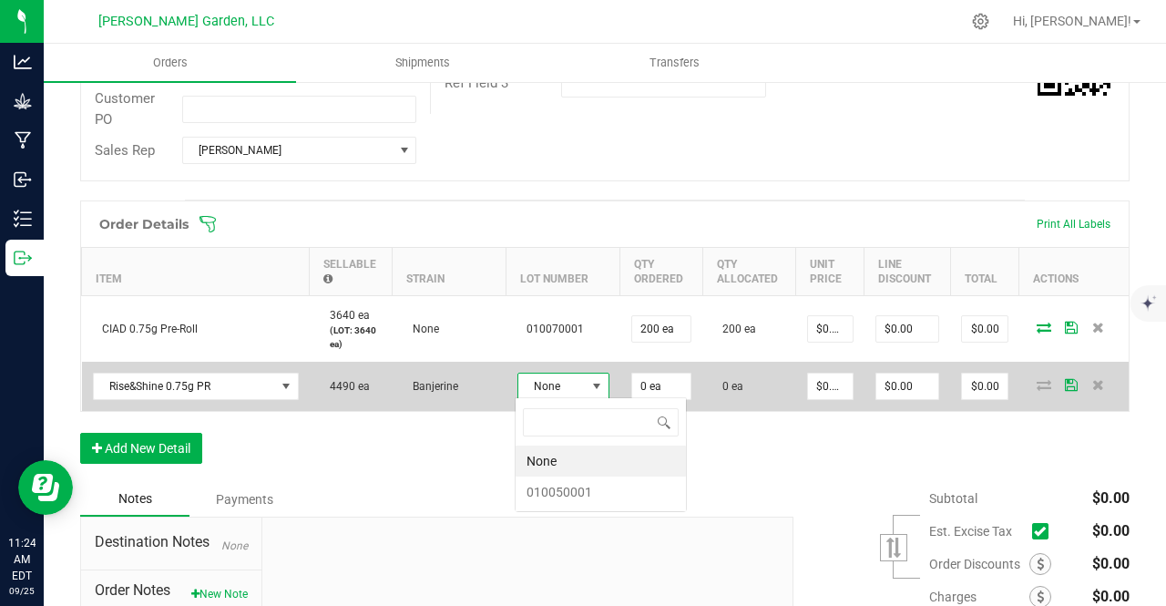
scroll to position [26, 91]
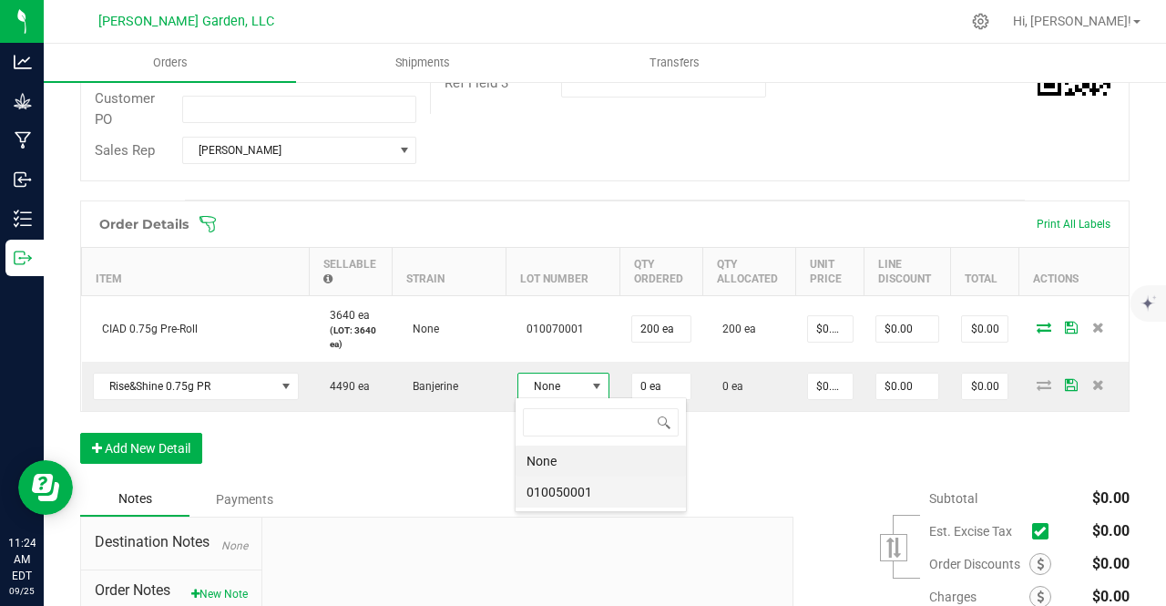
click at [556, 484] on li "010050001" at bounding box center [601, 491] width 170 height 31
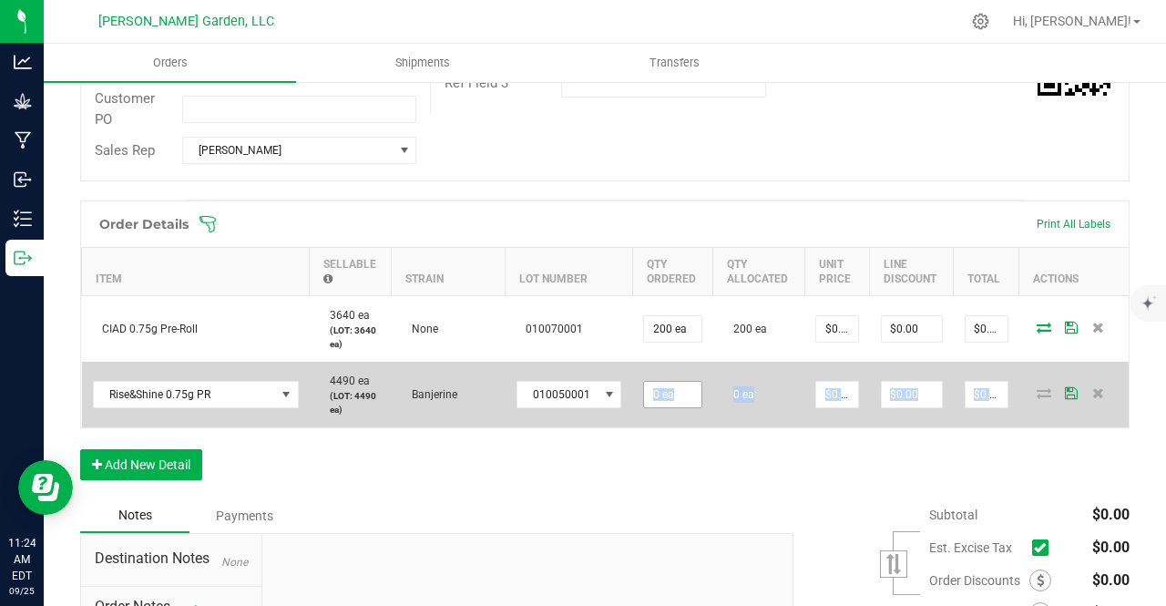
drag, startPoint x: 718, startPoint y: 476, endPoint x: 639, endPoint y: 385, distance: 120.1
click at [639, 385] on div "Order Details Print All Labels Item Sellable Strain Lot Number Qty Ordered Qty …" at bounding box center [604, 349] width 1049 height 298
click at [689, 385] on input "0" at bounding box center [672, 395] width 56 height 26
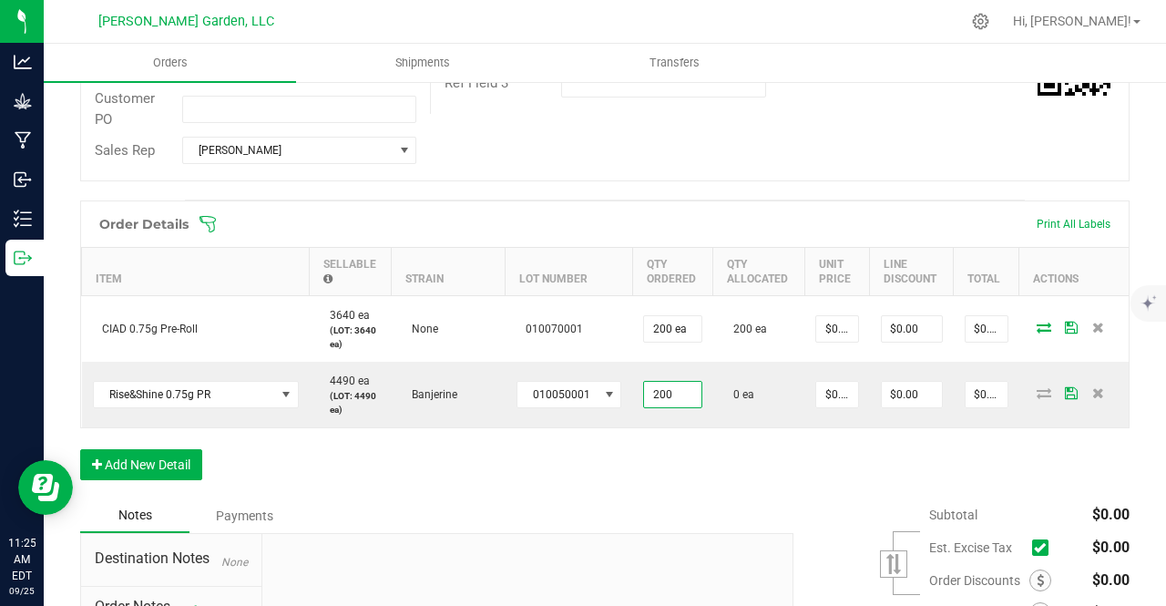
type input "200 ea"
click at [698, 444] on div "Order Details Print All Labels Item Sellable Strain Lot Number Qty Ordered Qty …" at bounding box center [604, 349] width 1049 height 298
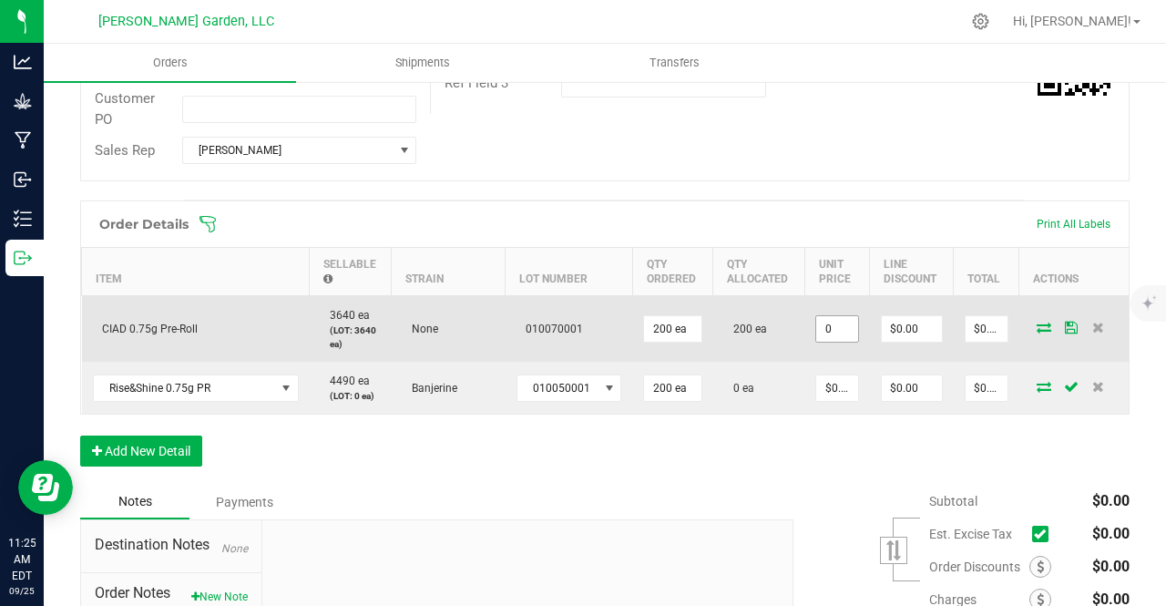
click at [831, 329] on input "0" at bounding box center [836, 329] width 41 height 26
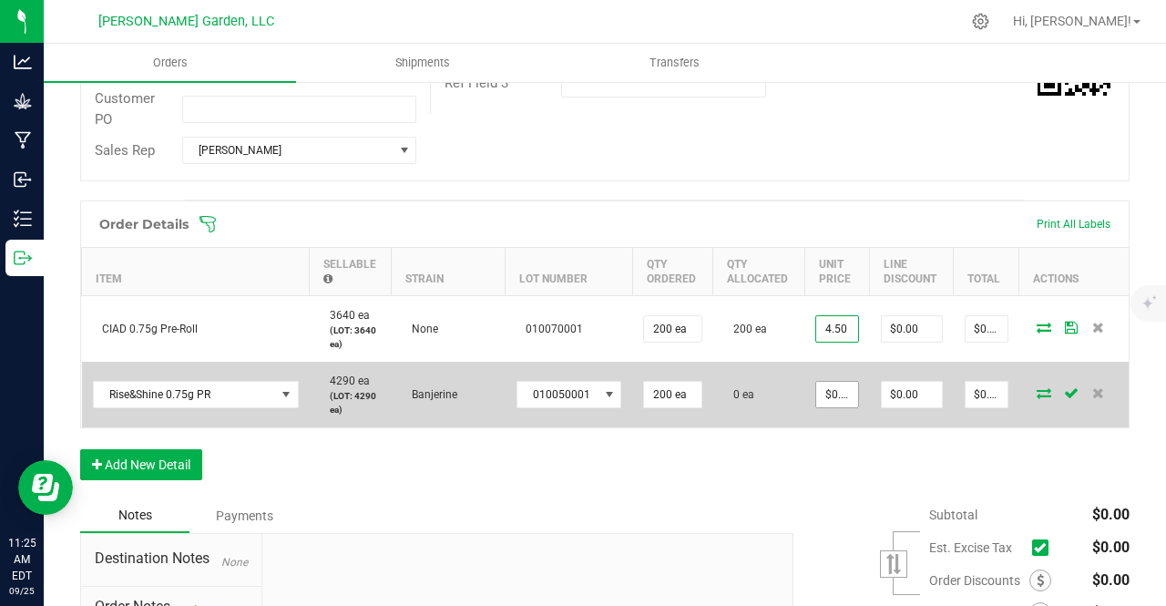
type input "$4.50000"
type input "$900.00"
click at [834, 385] on input "0" at bounding box center [836, 395] width 41 height 26
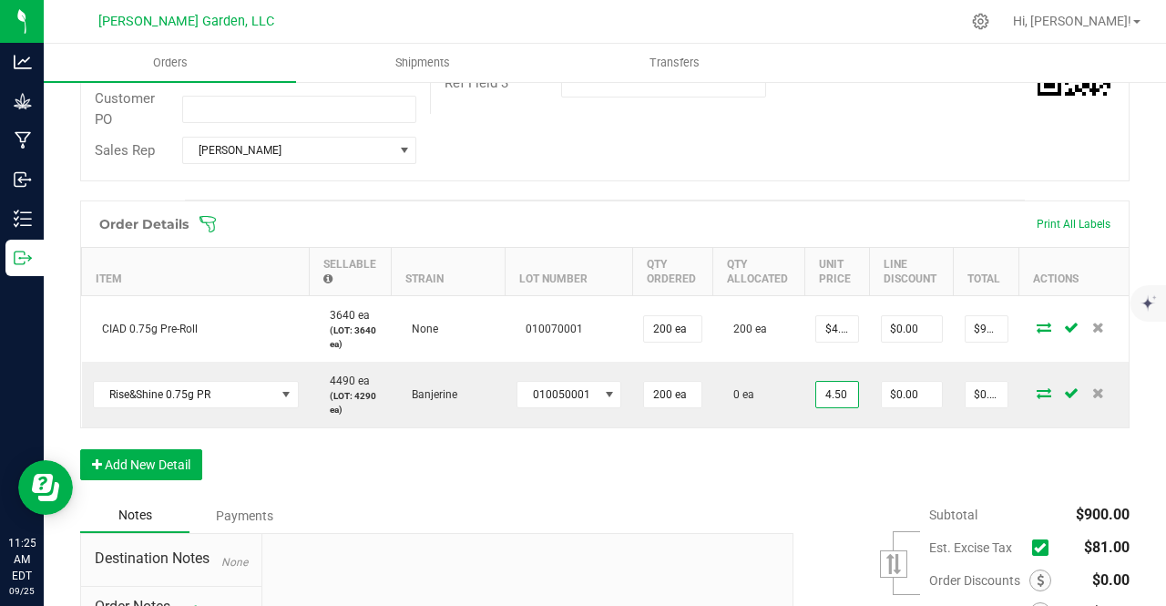
type input "$4.50000"
type input "$900.00"
click at [796, 462] on div "Order Details Print All Labels Item Sellable Strain Lot Number Qty Ordered Qty …" at bounding box center [604, 349] width 1049 height 298
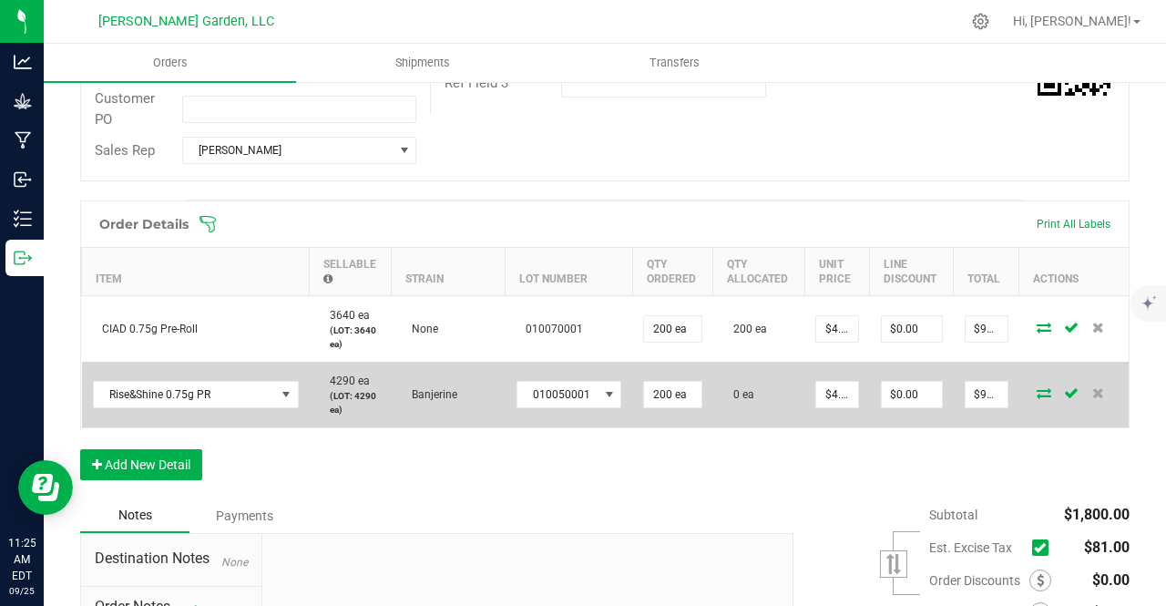
click at [1037, 394] on icon at bounding box center [1044, 392] width 15 height 11
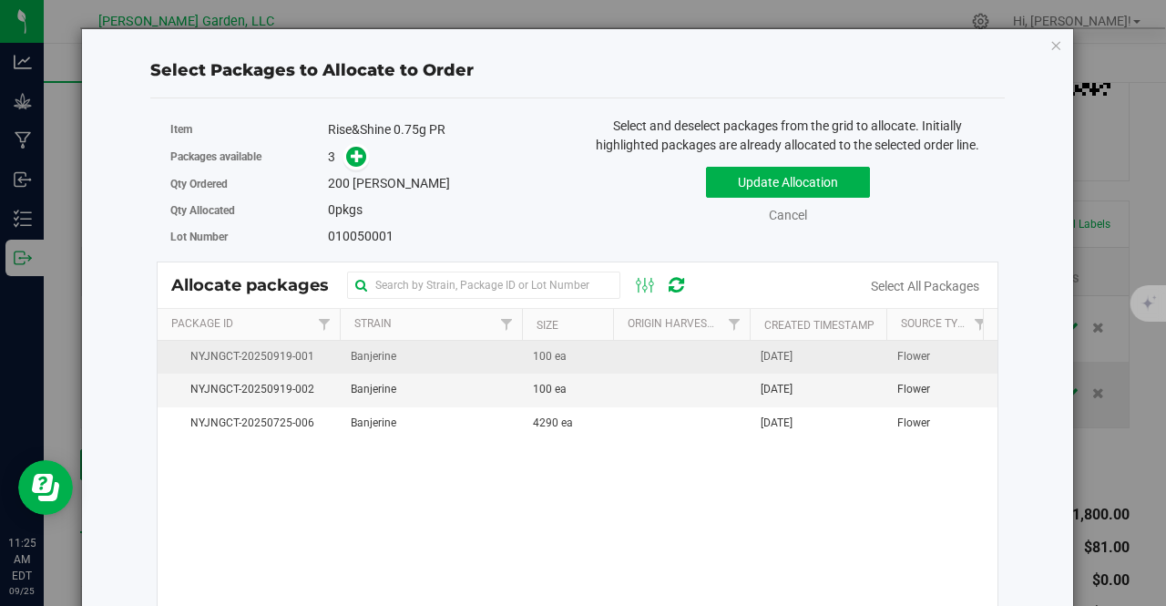
click at [508, 351] on td "Banjerine" at bounding box center [431, 357] width 182 height 33
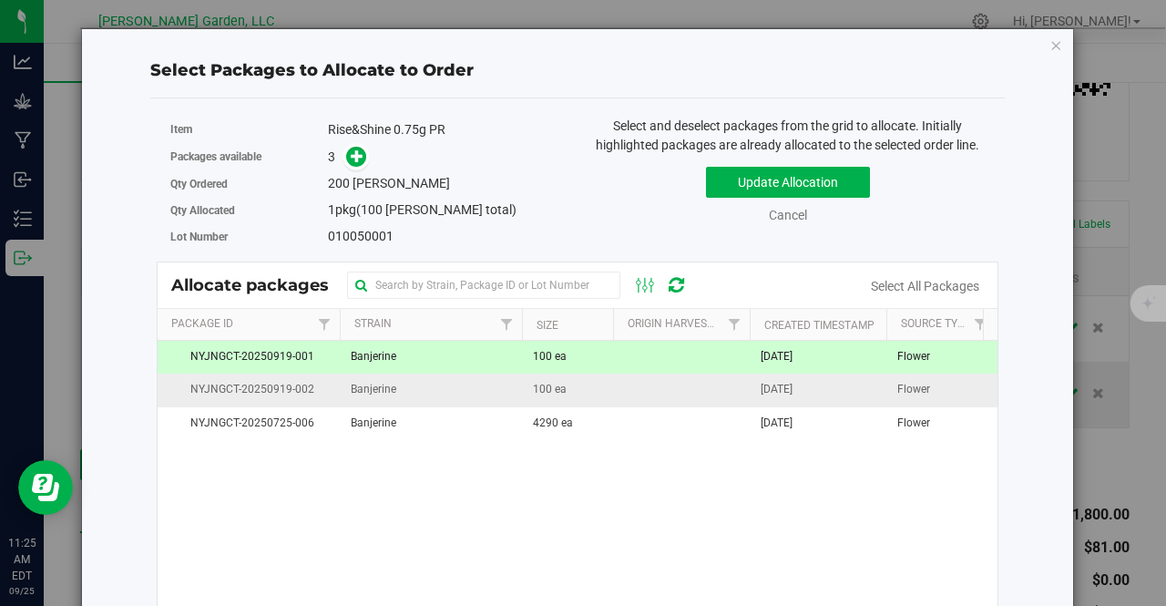
click at [511, 380] on td "Banjerine" at bounding box center [431, 389] width 182 height 33
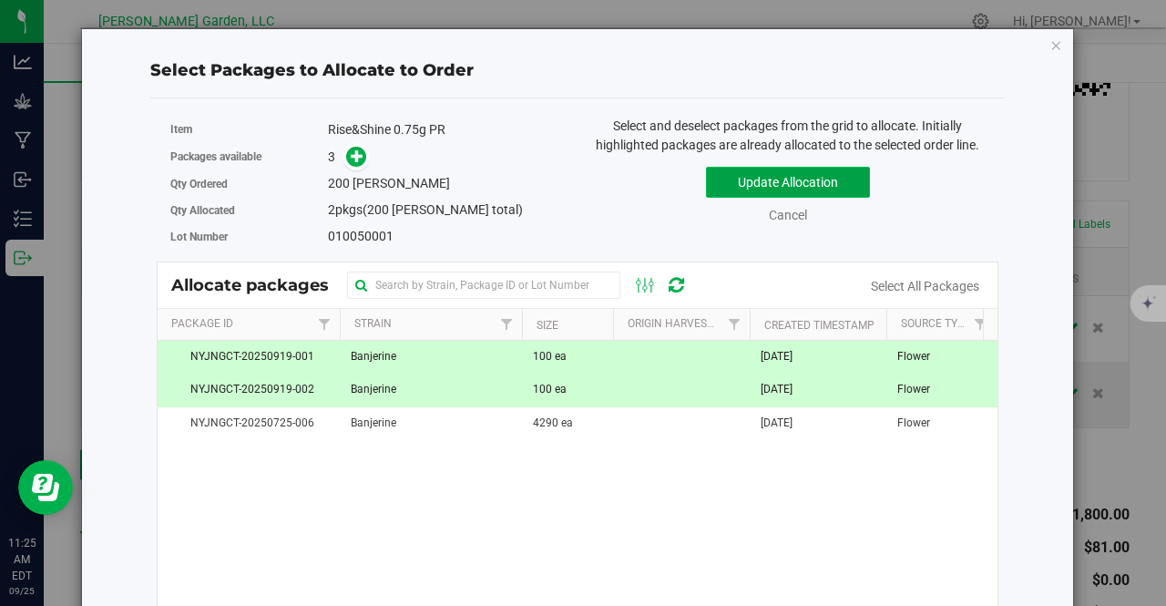
click at [706, 176] on button "Update Allocation" at bounding box center [788, 182] width 164 height 31
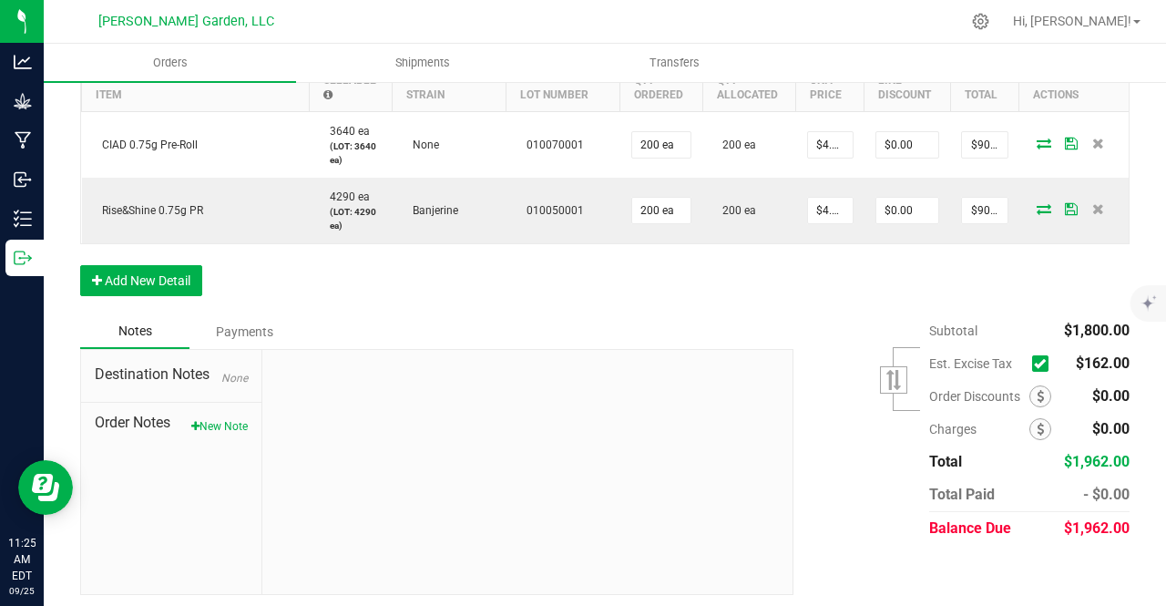
scroll to position [596, 0]
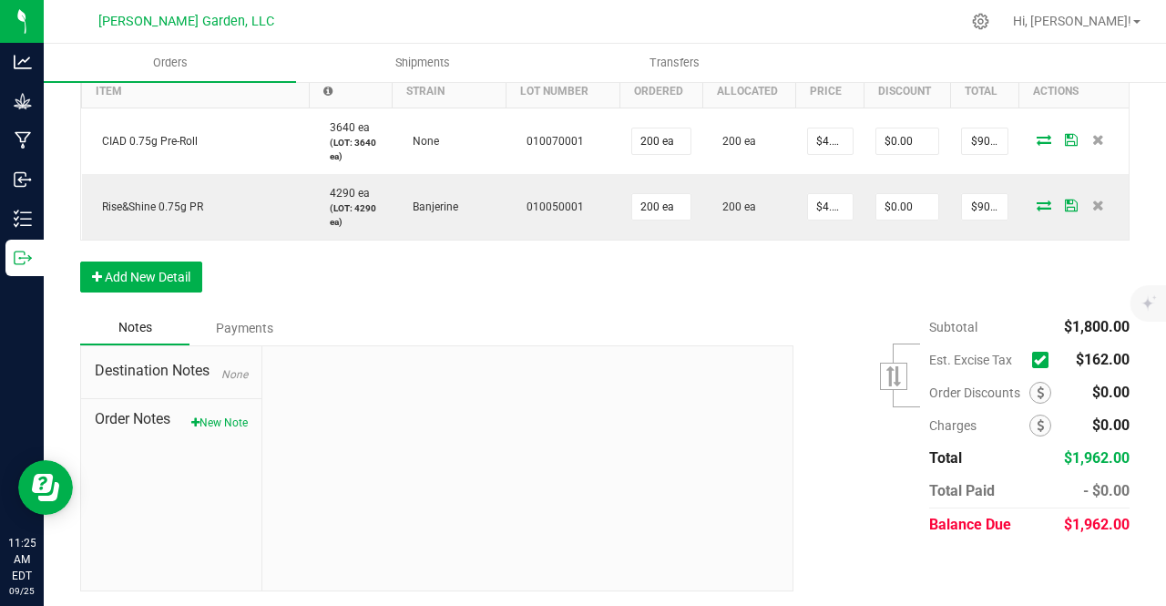
click at [1034, 360] on icon at bounding box center [1040, 360] width 12 height 0
click at [0, 0] on input "checkbox" at bounding box center [0, 0] width 0 height 0
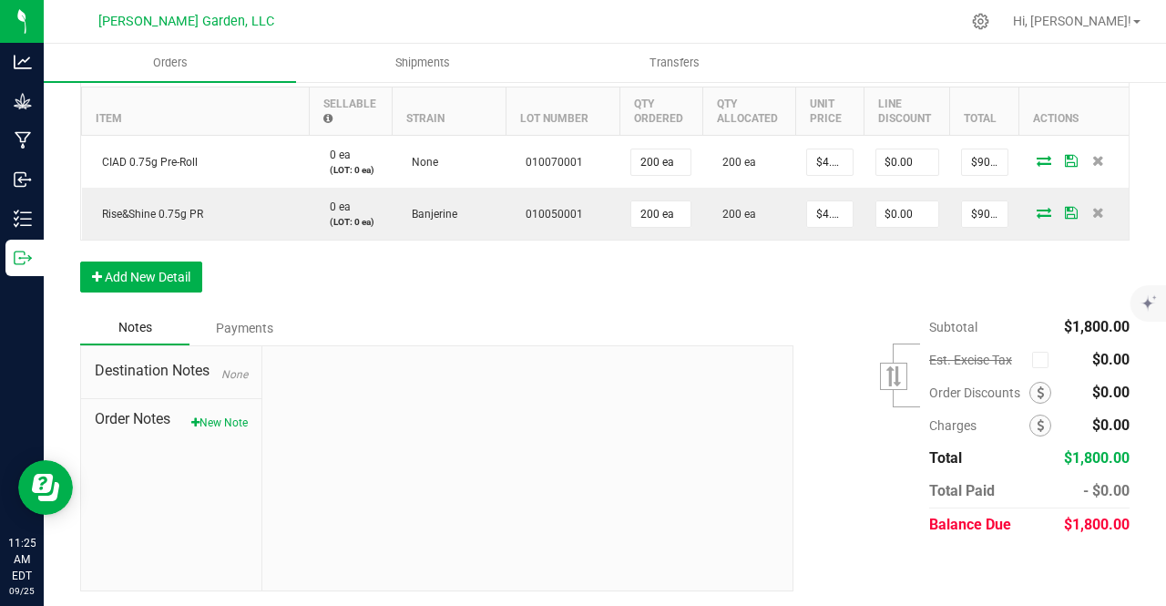
click at [797, 440] on div "Subtotal $1,800.00 Est. Excise Tax" at bounding box center [955, 426] width 350 height 230
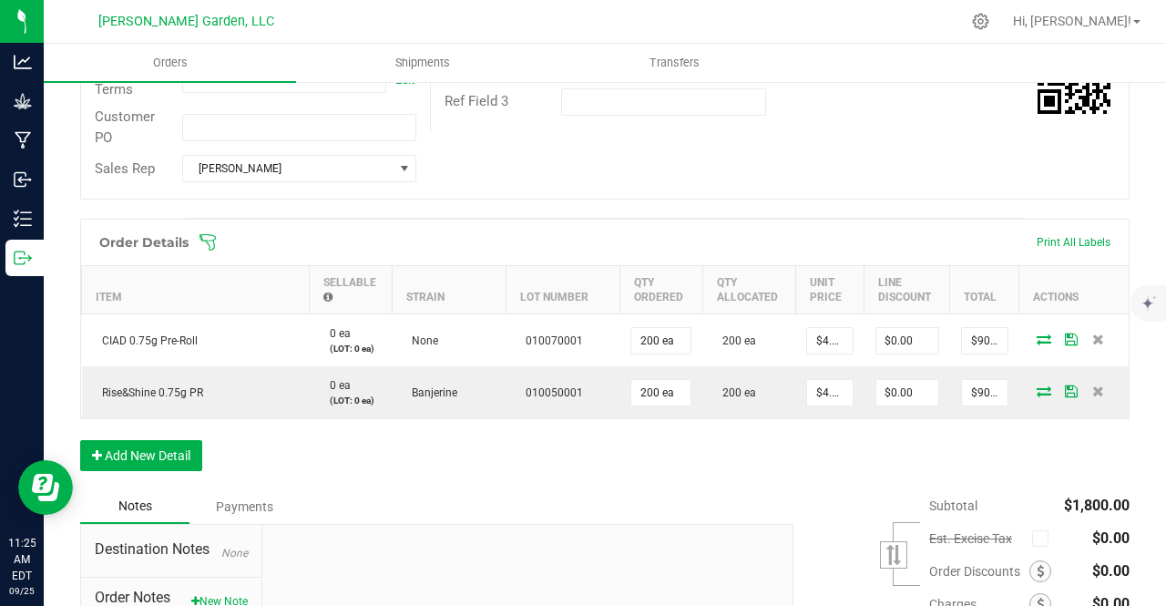
scroll to position [383, 0]
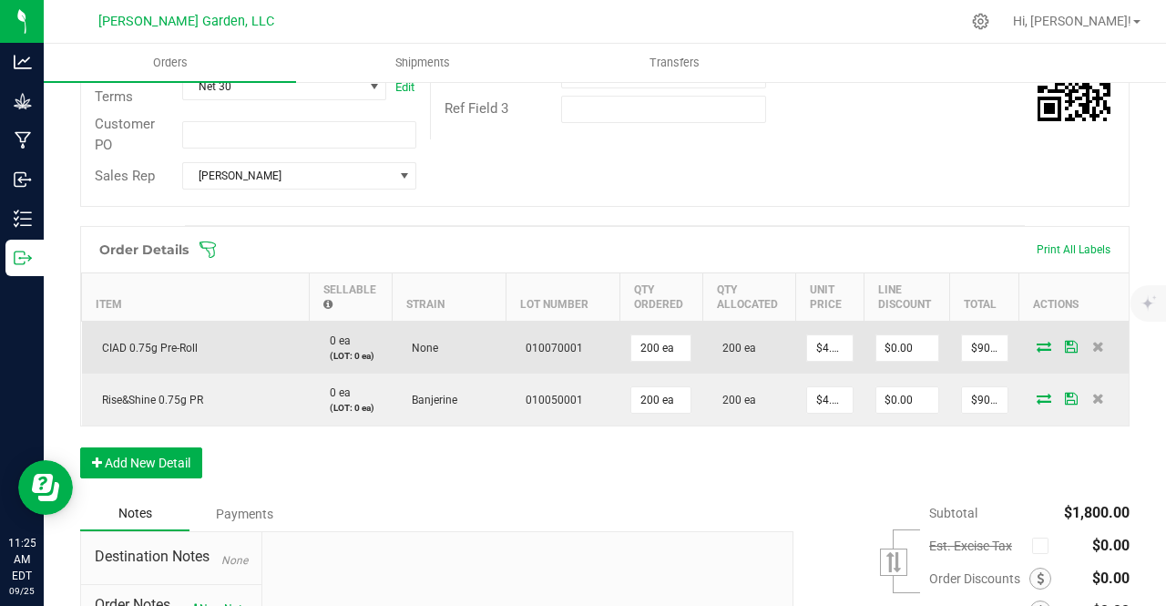
click at [1065, 345] on icon at bounding box center [1071, 346] width 13 height 11
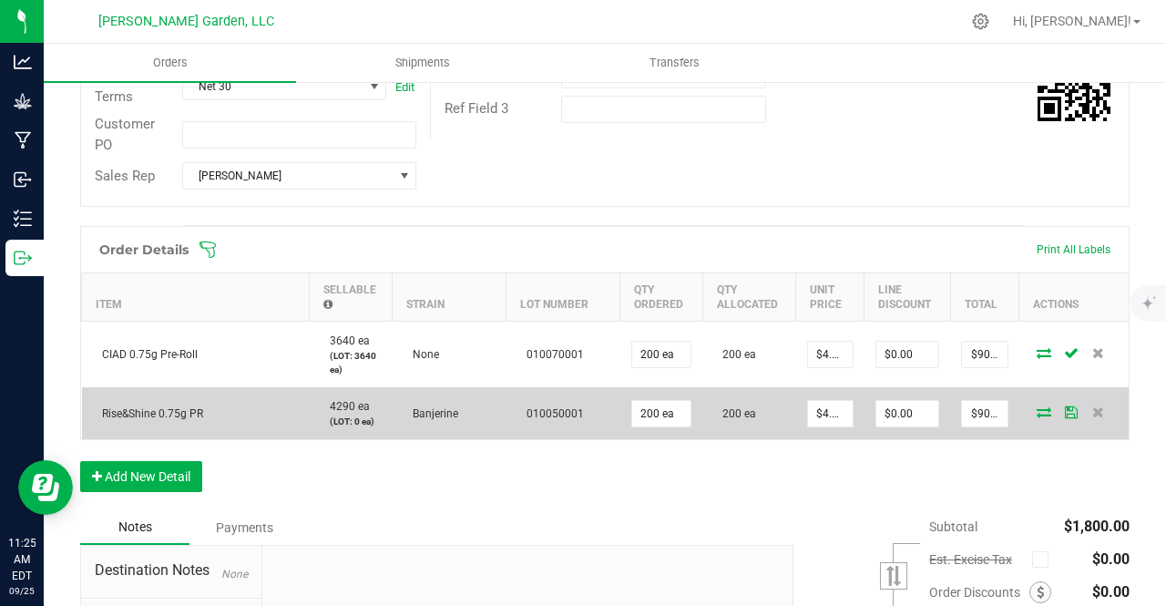
click at [1065, 407] on icon at bounding box center [1071, 411] width 13 height 11
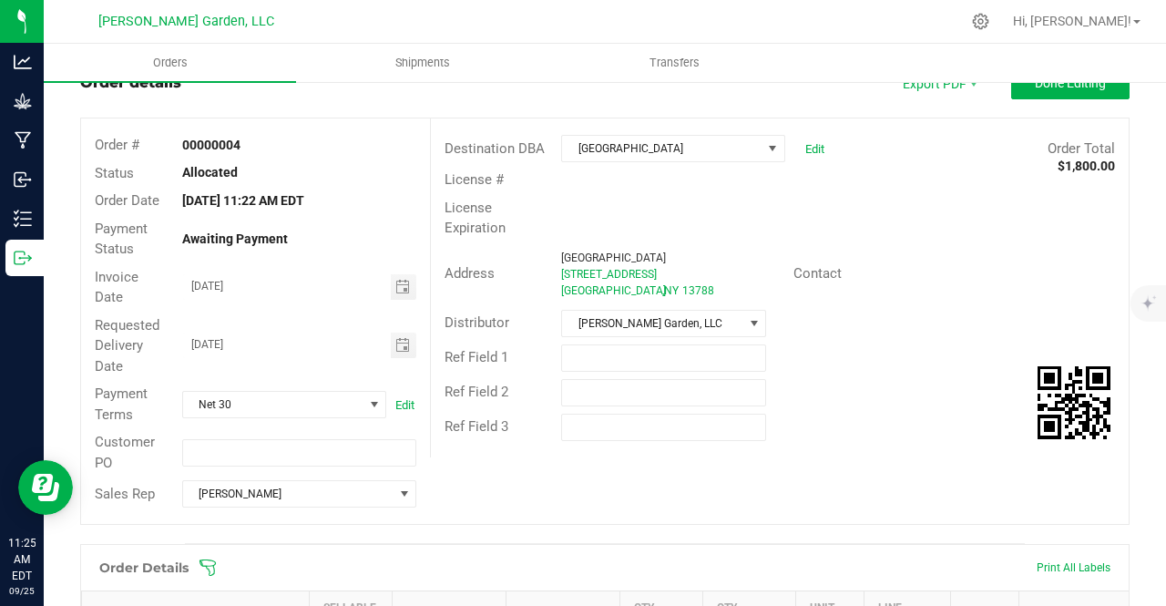
scroll to position [0, 0]
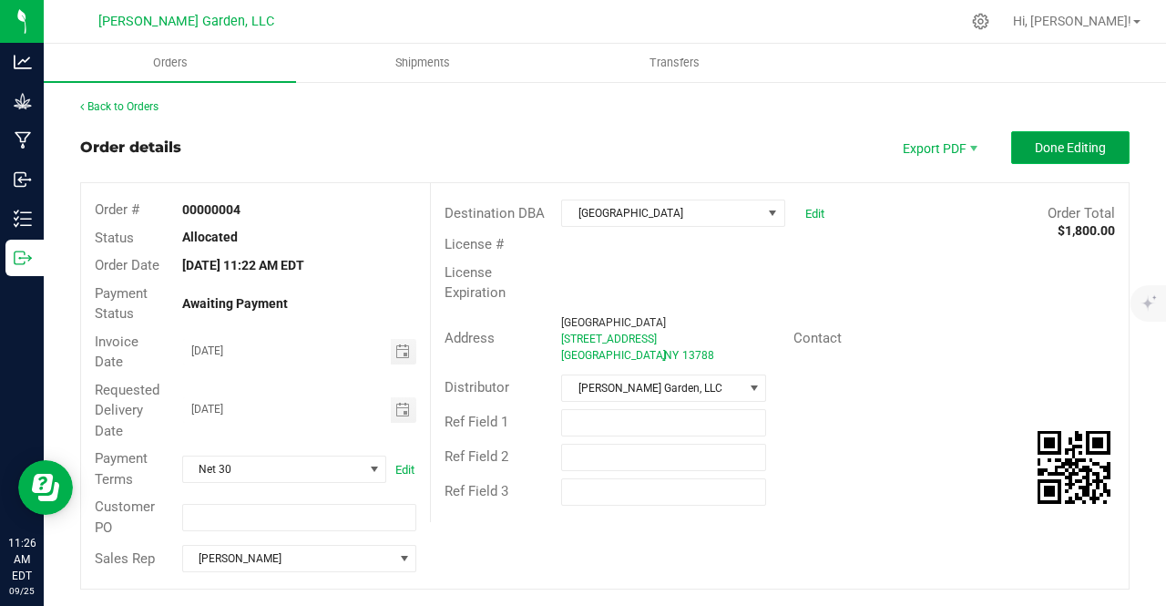
drag, startPoint x: 1038, startPoint y: 159, endPoint x: 1072, endPoint y: 148, distance: 36.6
click at [1072, 148] on span "Done Editing" at bounding box center [1070, 147] width 71 height 15
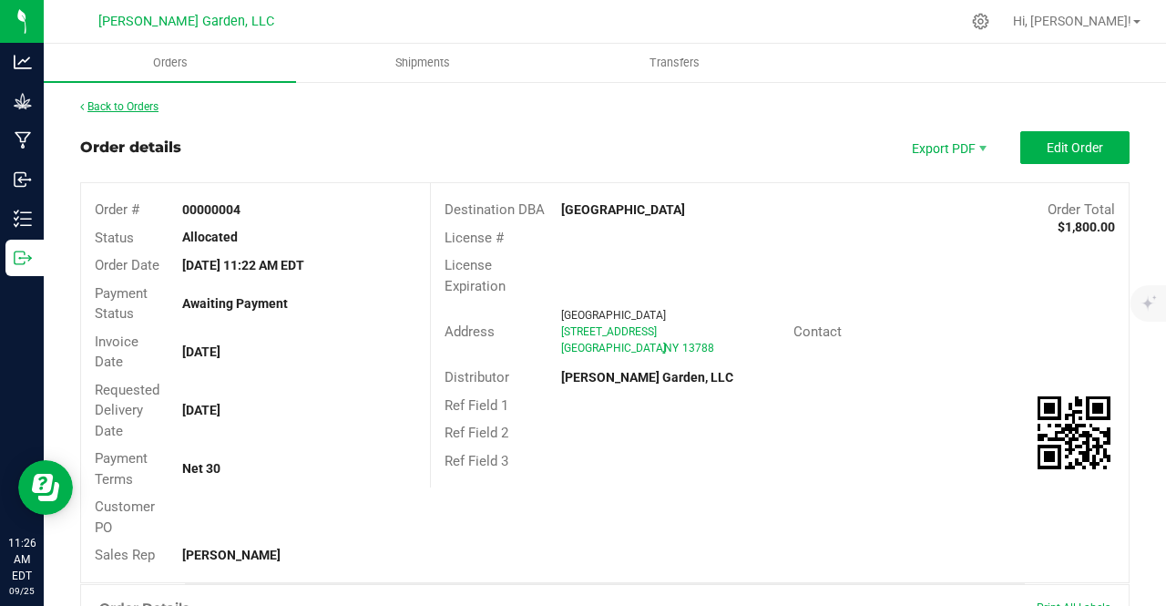
click at [153, 103] on link "Back to Orders" at bounding box center [119, 106] width 78 height 13
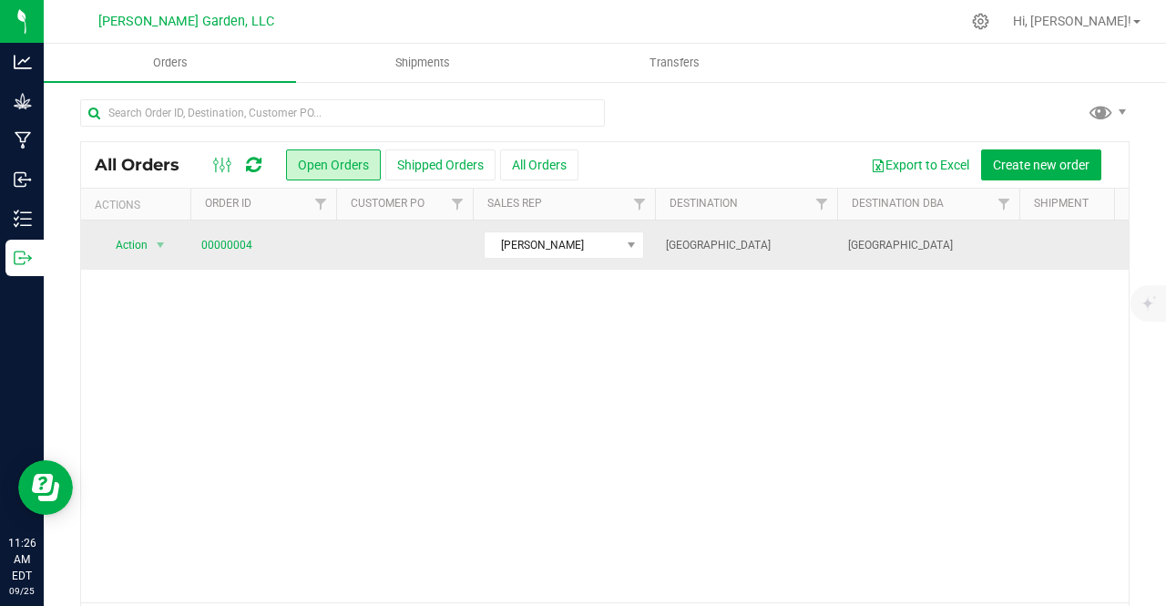
click at [386, 241] on td at bounding box center [404, 244] width 137 height 49
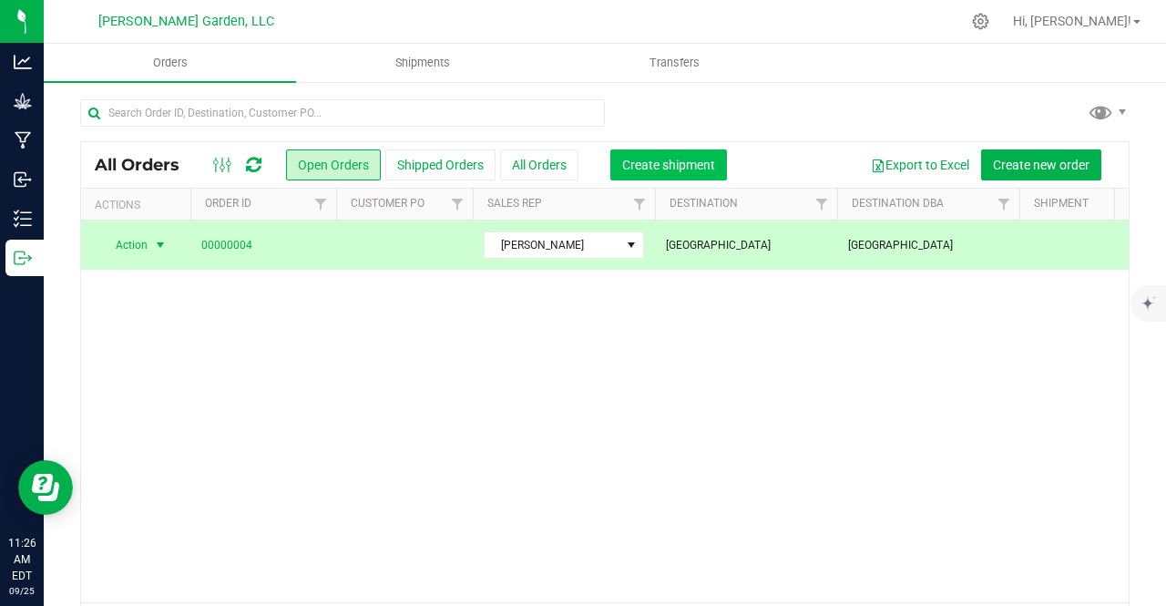
click at [632, 167] on span "Create shipment" at bounding box center [668, 165] width 93 height 15
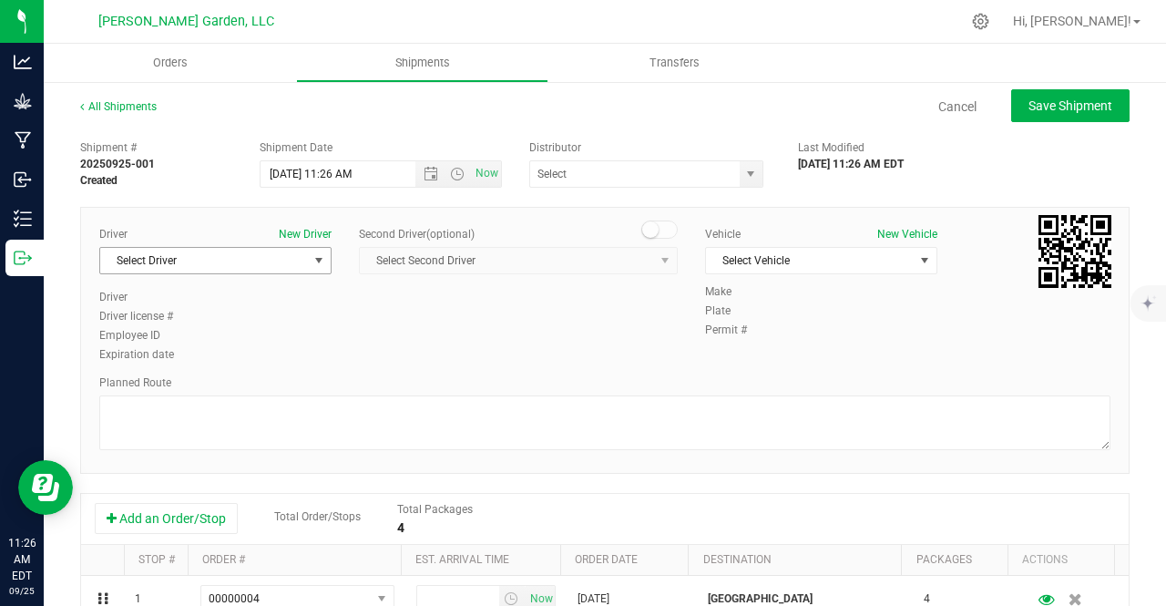
click at [286, 265] on span "Select Driver" at bounding box center [204, 261] width 208 height 26
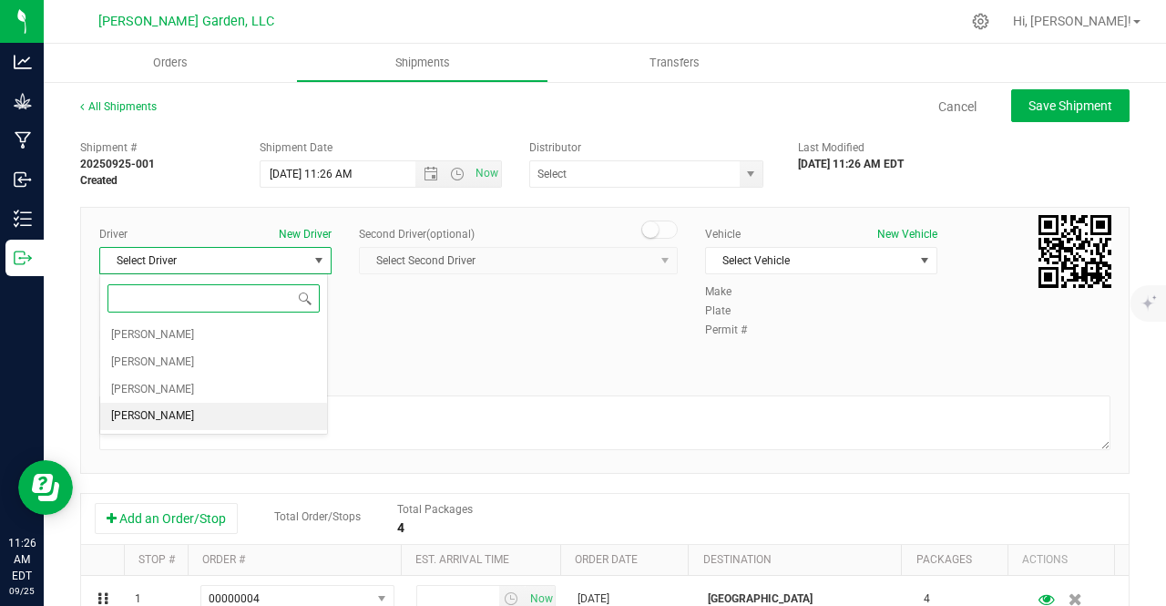
click at [164, 411] on span "[PERSON_NAME]" at bounding box center [152, 416] width 83 height 24
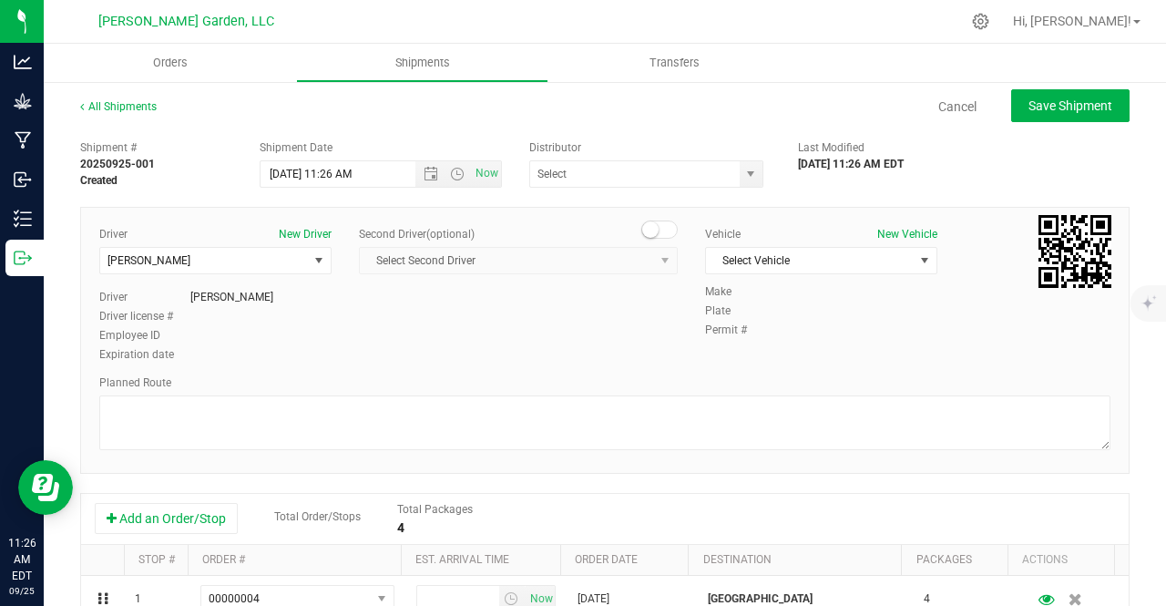
click at [429, 323] on div "Driver New Driver [PERSON_NAME] Select Driver [PERSON_NAME] [PERSON_NAME] [PERS…" at bounding box center [605, 295] width 1038 height 139
click at [776, 263] on span "Select Vehicle" at bounding box center [810, 261] width 208 height 26
click at [736, 345] on li "The Truck" at bounding box center [811, 345] width 227 height 27
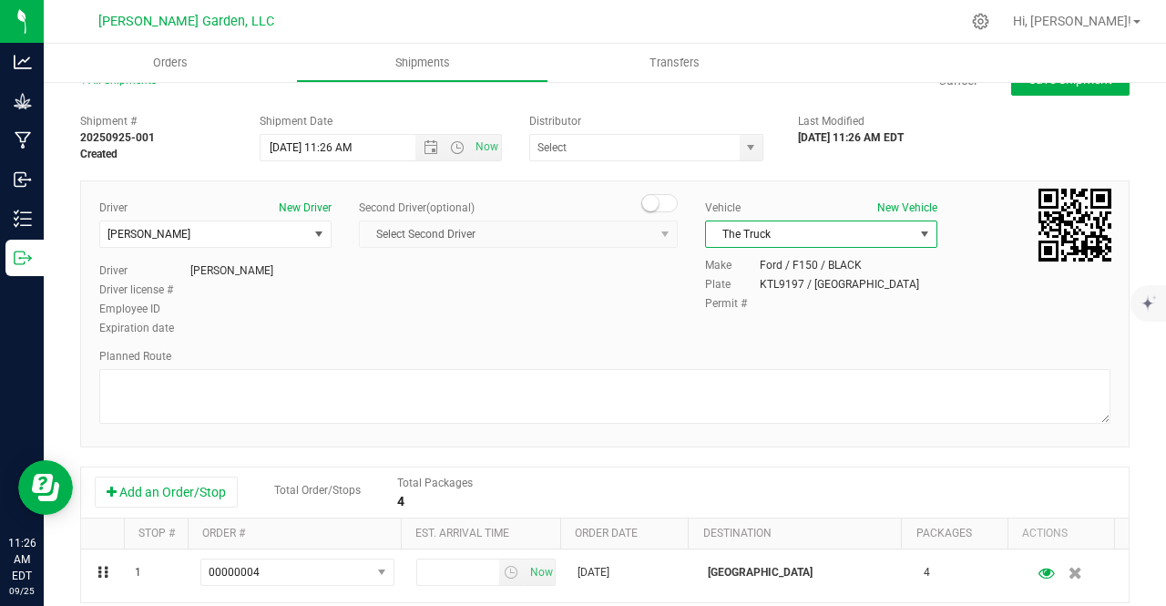
scroll to position [28, 0]
click at [740, 156] on span "select" at bounding box center [751, 146] width 23 height 26
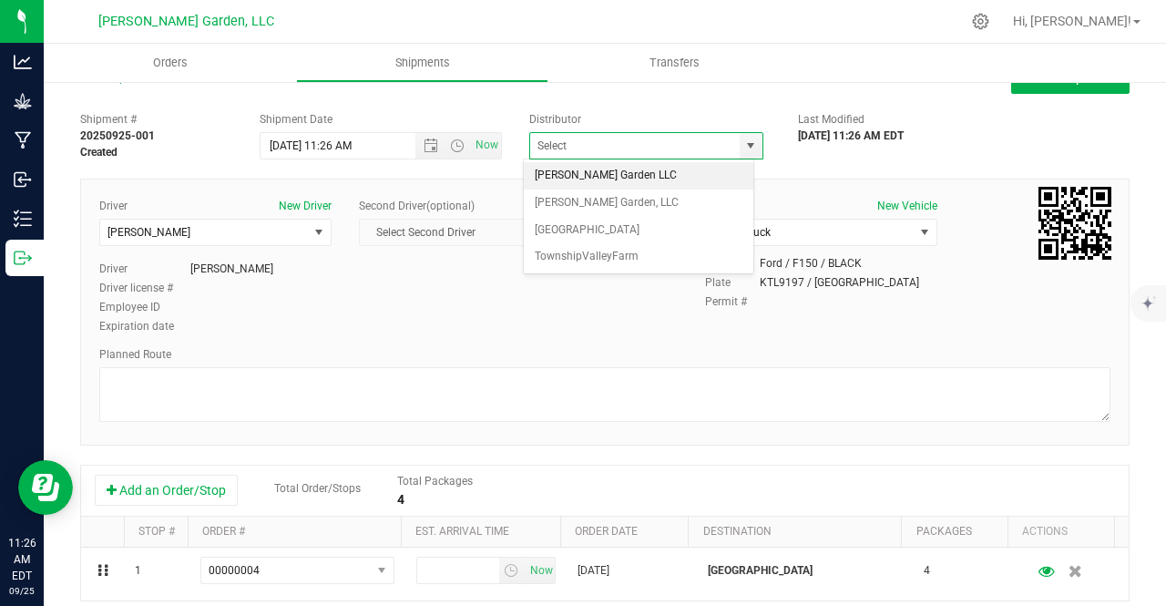
click at [594, 280] on div "Driver New Driver [PERSON_NAME] Select Driver [PERSON_NAME] [PERSON_NAME] [PERS…" at bounding box center [605, 267] width 1038 height 139
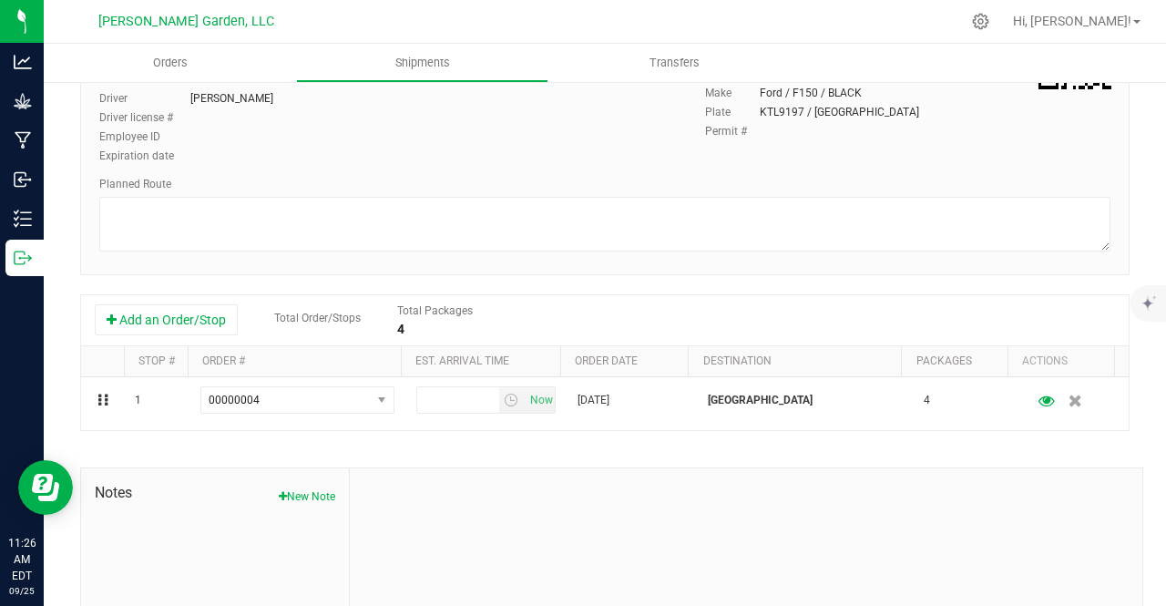
scroll to position [199, 0]
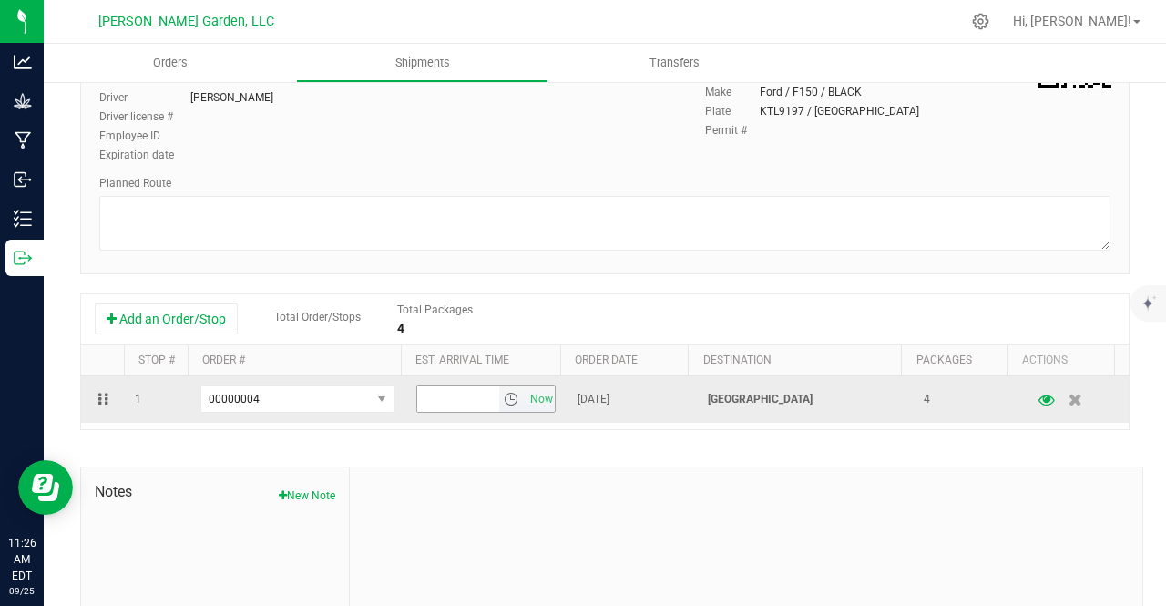
click at [472, 395] on input "text" at bounding box center [458, 399] width 82 height 26
click at [504, 402] on span "select" at bounding box center [511, 399] width 15 height 15
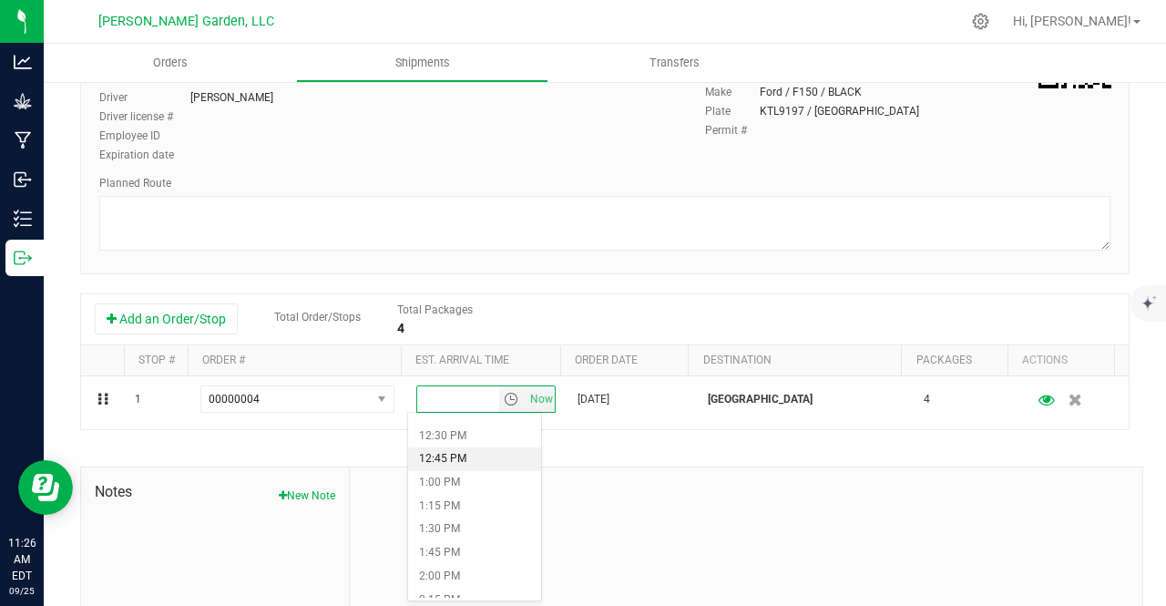
scroll to position [1163, 0]
click at [446, 471] on li "1:00 PM" at bounding box center [474, 482] width 133 height 24
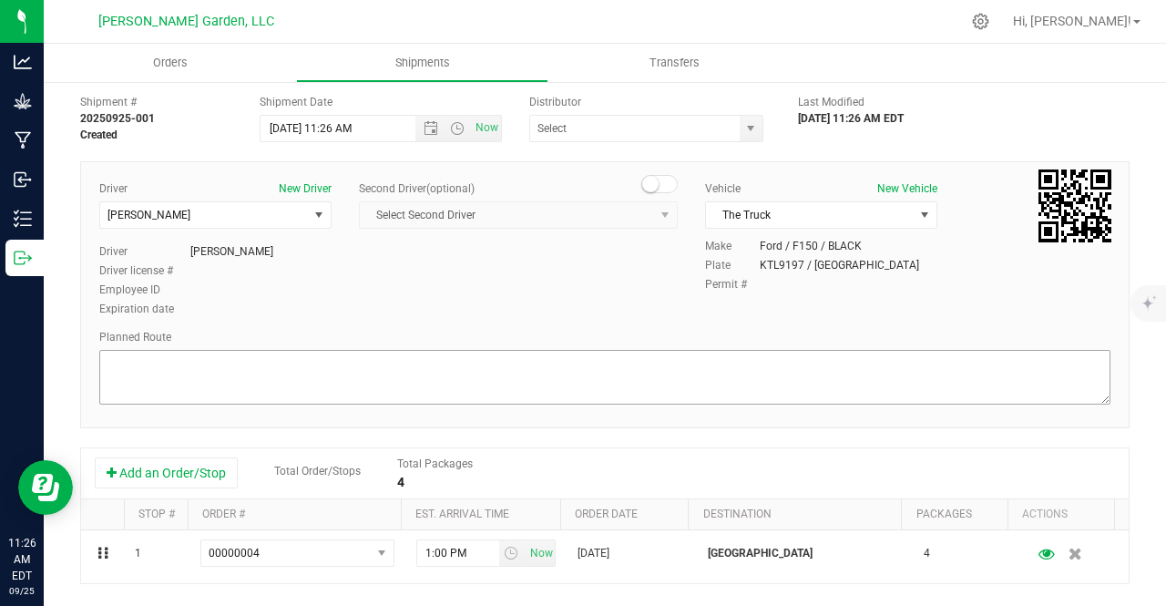
scroll to position [8, 0]
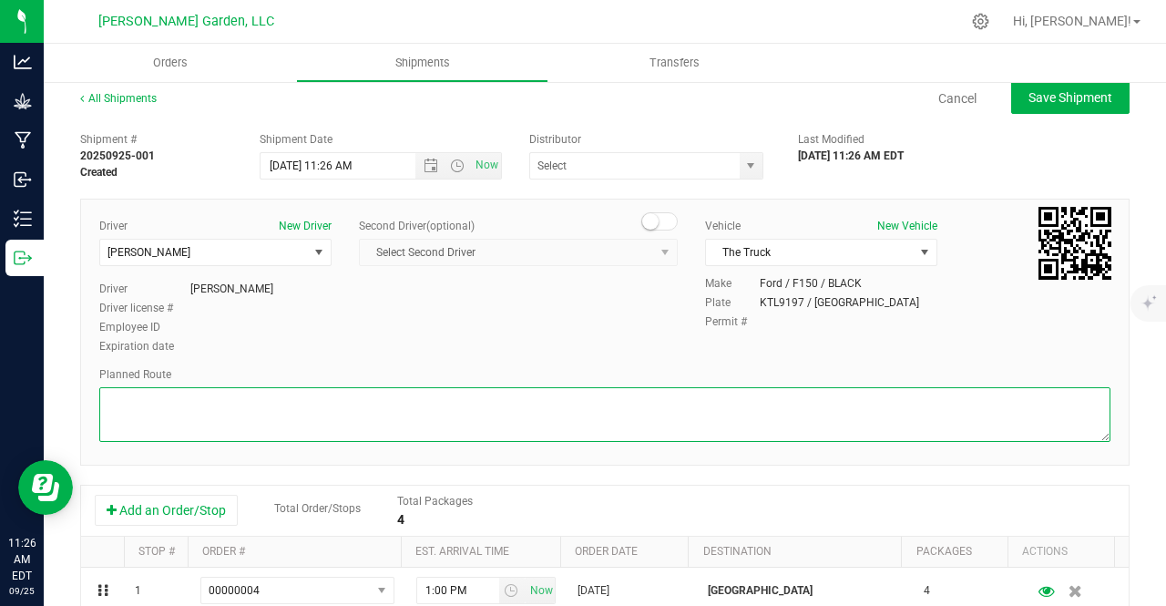
click at [327, 404] on textarea at bounding box center [604, 414] width 1011 height 55
type textarea "As per Google Maps"
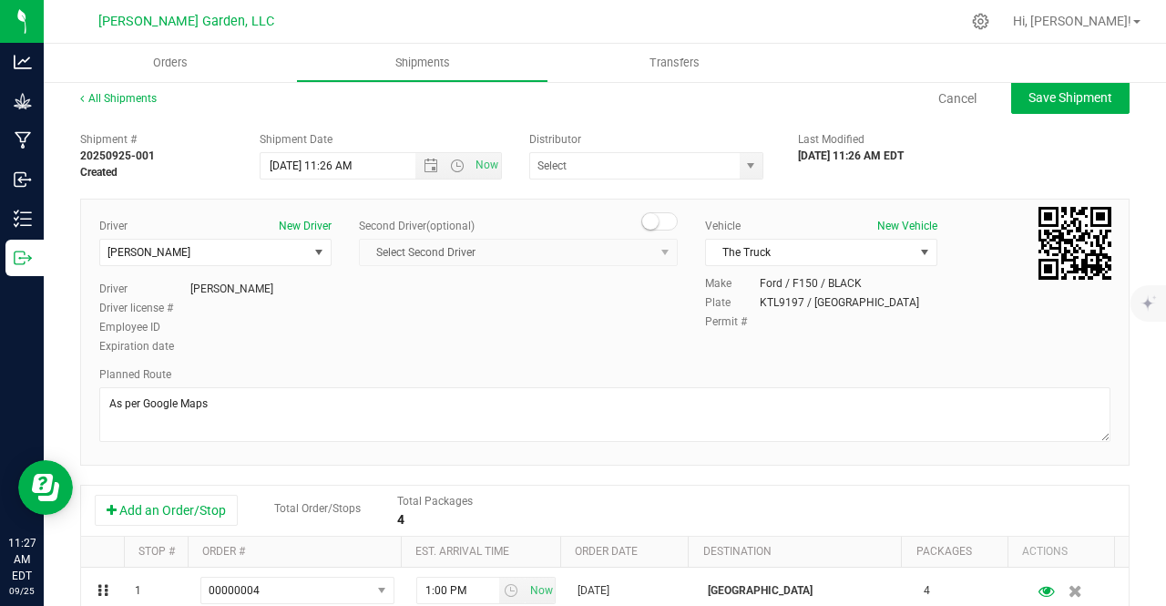
click at [391, 374] on div "Planned Route" at bounding box center [604, 374] width 1011 height 16
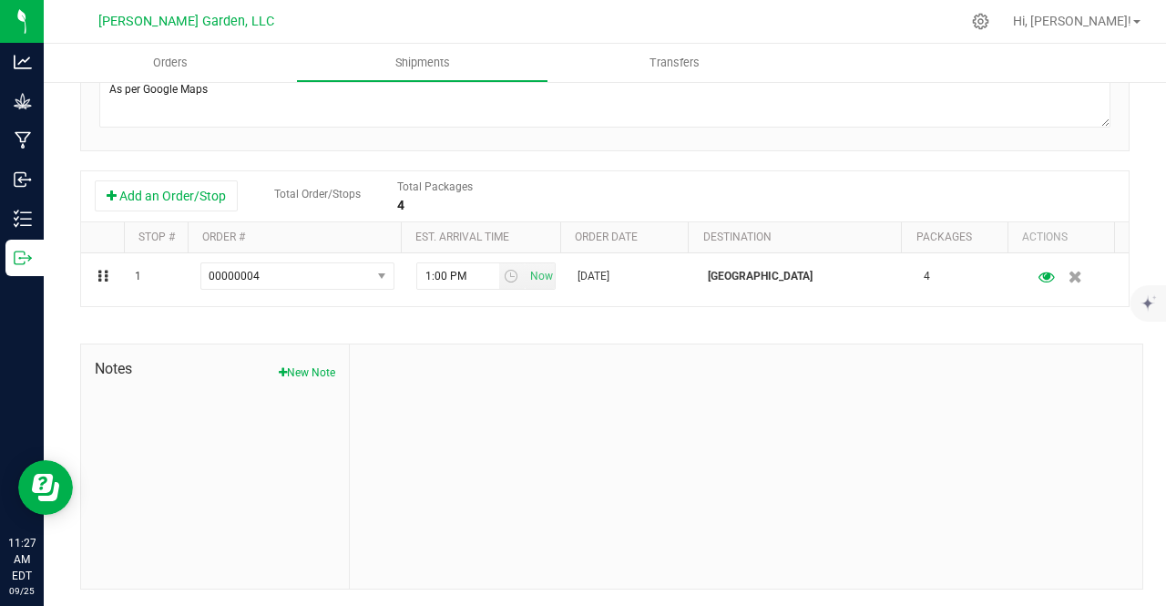
scroll to position [0, 0]
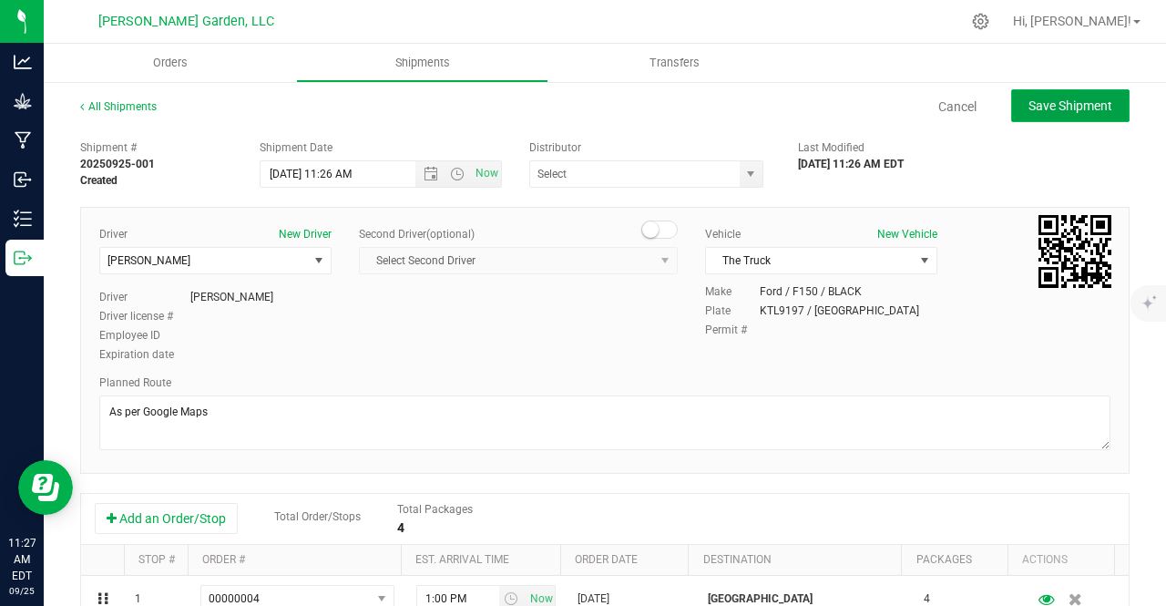
click at [1028, 107] on span "Save Shipment" at bounding box center [1070, 105] width 84 height 15
type input "[DATE] 3:26 PM"
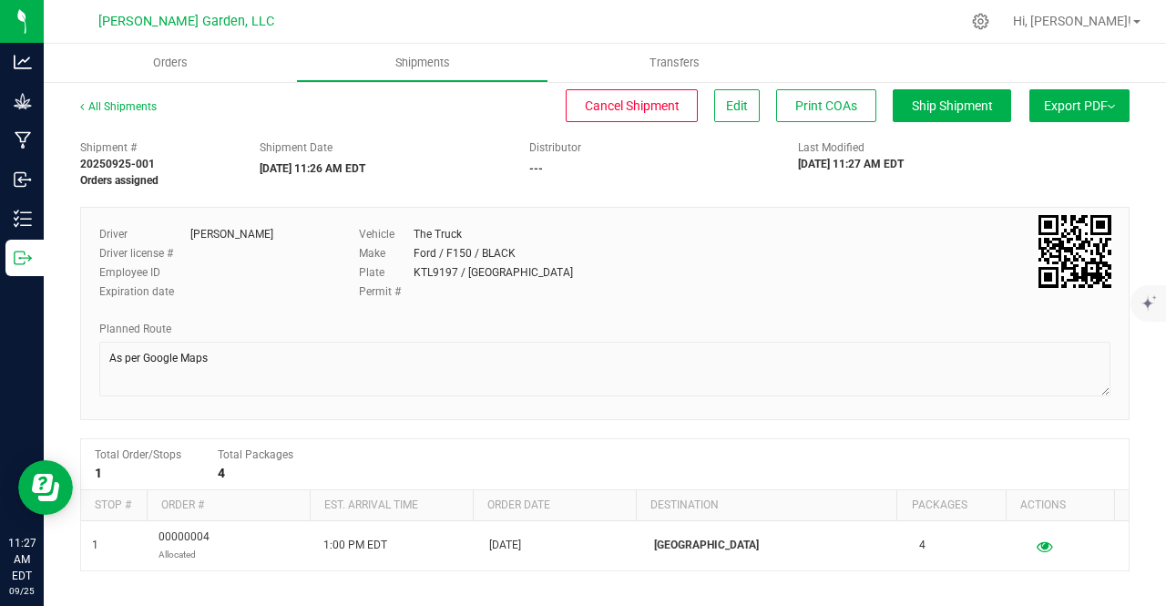
click at [1080, 115] on button "Export PDF" at bounding box center [1079, 105] width 100 height 33
click at [1048, 152] on span "Manifest by Package ID" at bounding box center [1053, 145] width 116 height 13
click at [739, 286] on div "Permit #" at bounding box center [561, 291] width 405 height 16
